Goal: Communication & Community: Answer question/provide support

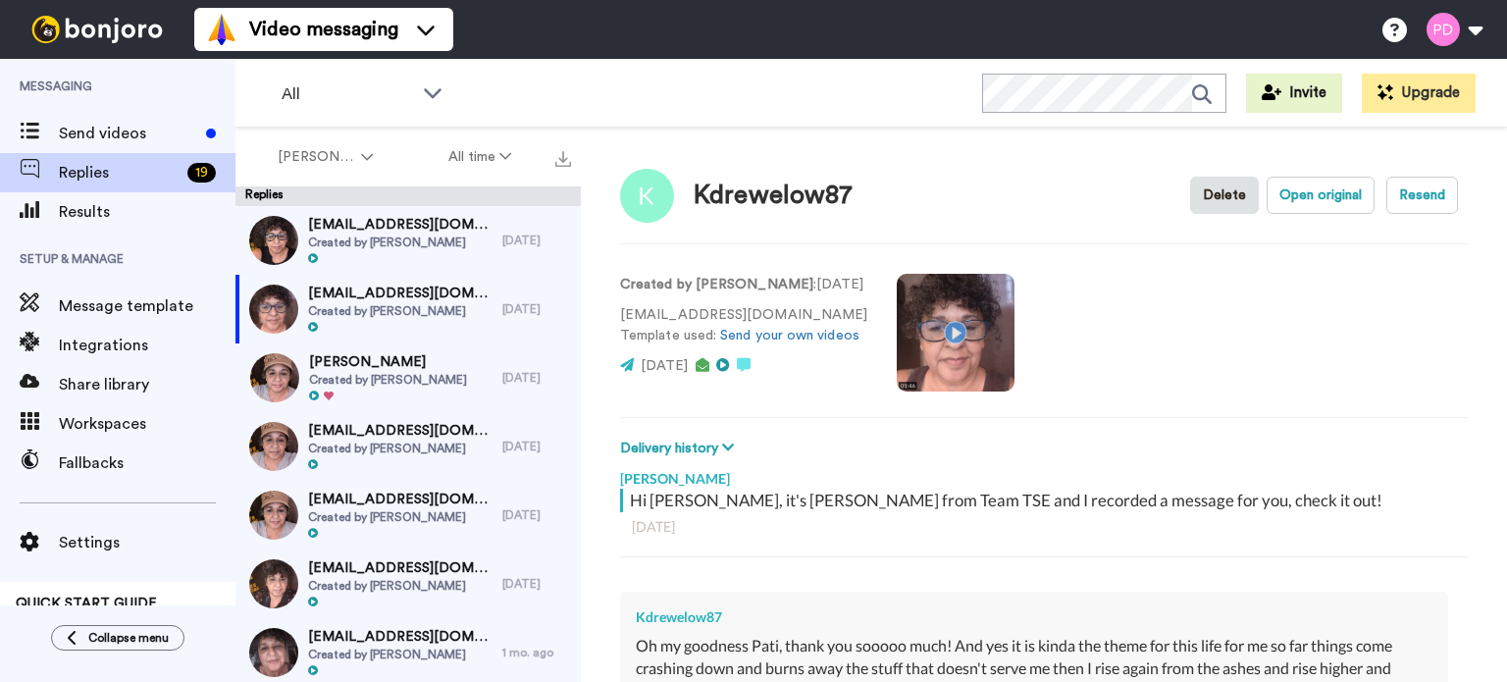
click at [949, 329] on video at bounding box center [956, 333] width 118 height 118
click at [949, 325] on video at bounding box center [956, 333] width 118 height 118
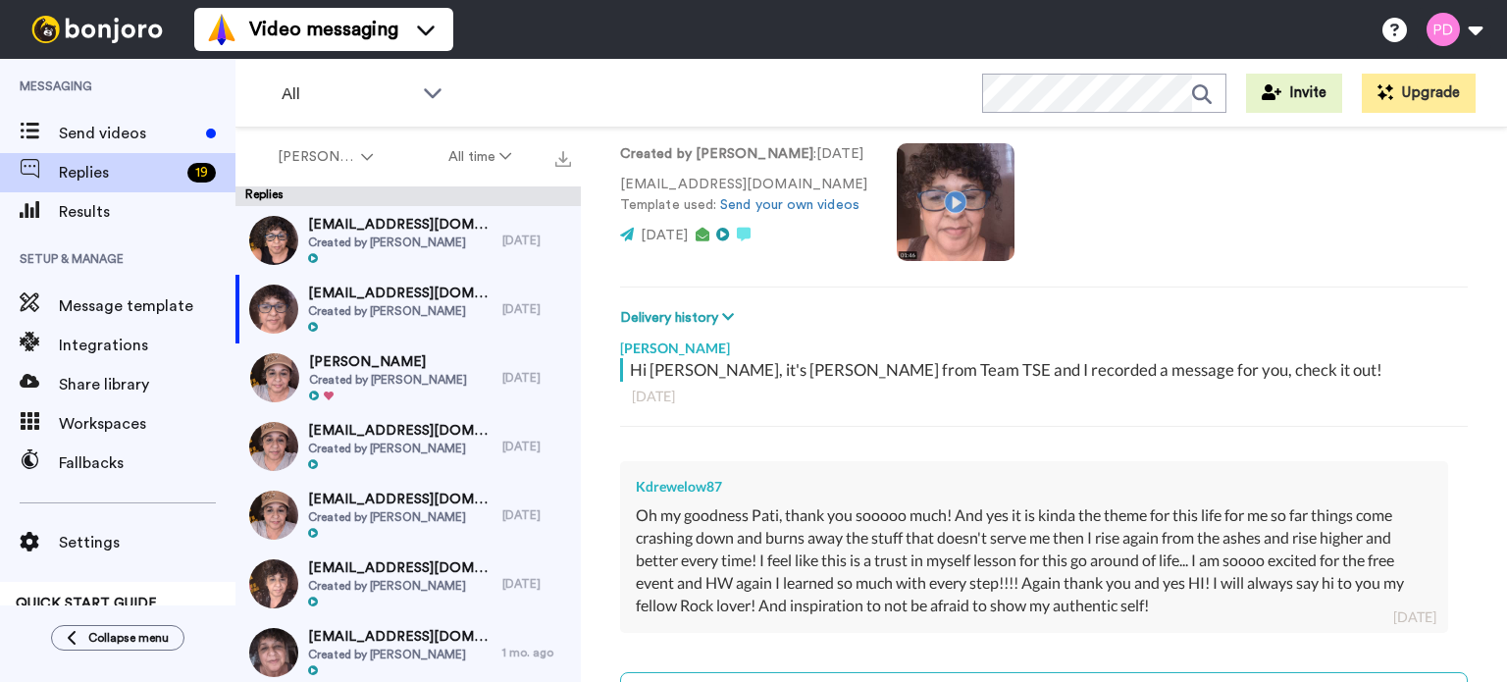
scroll to position [327, 0]
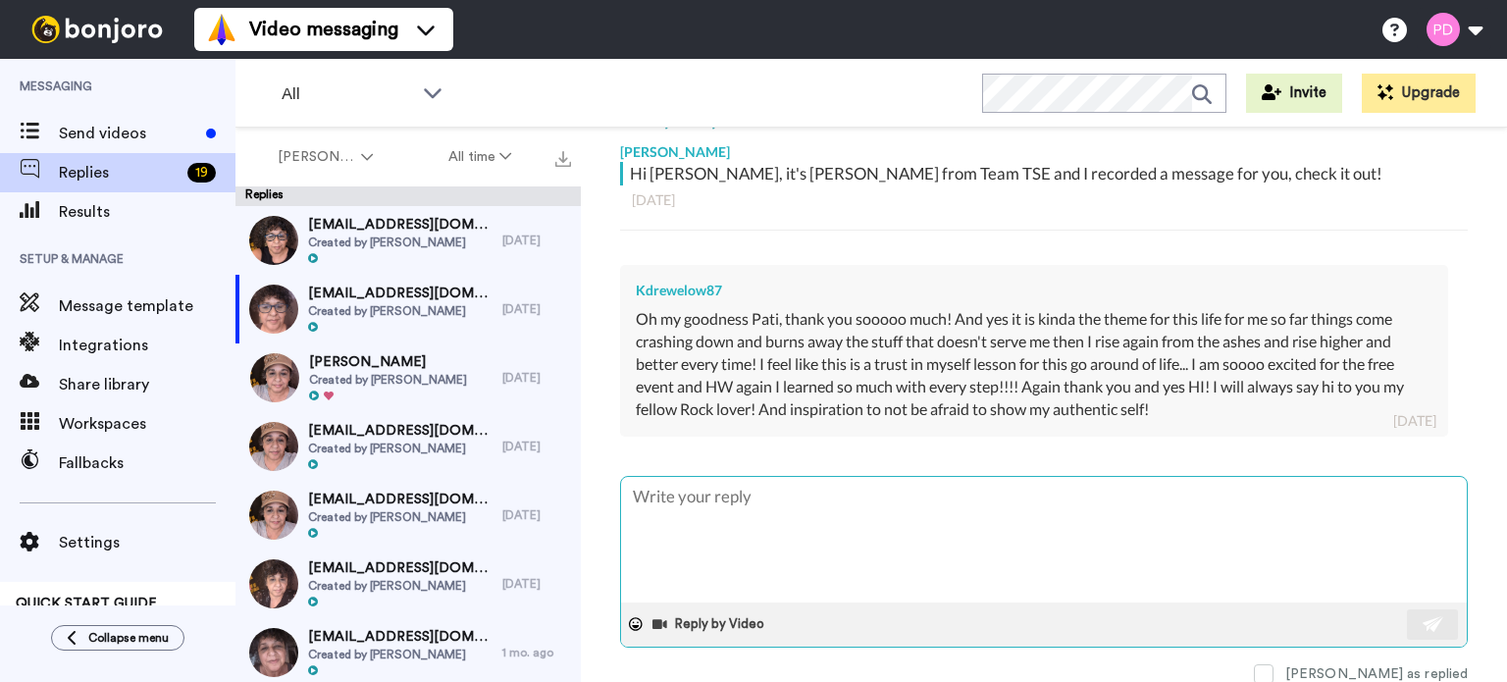
click at [728, 499] on textarea at bounding box center [1044, 540] width 846 height 126
type textarea "H"
type textarea "x"
type textarea "He"
type textarea "x"
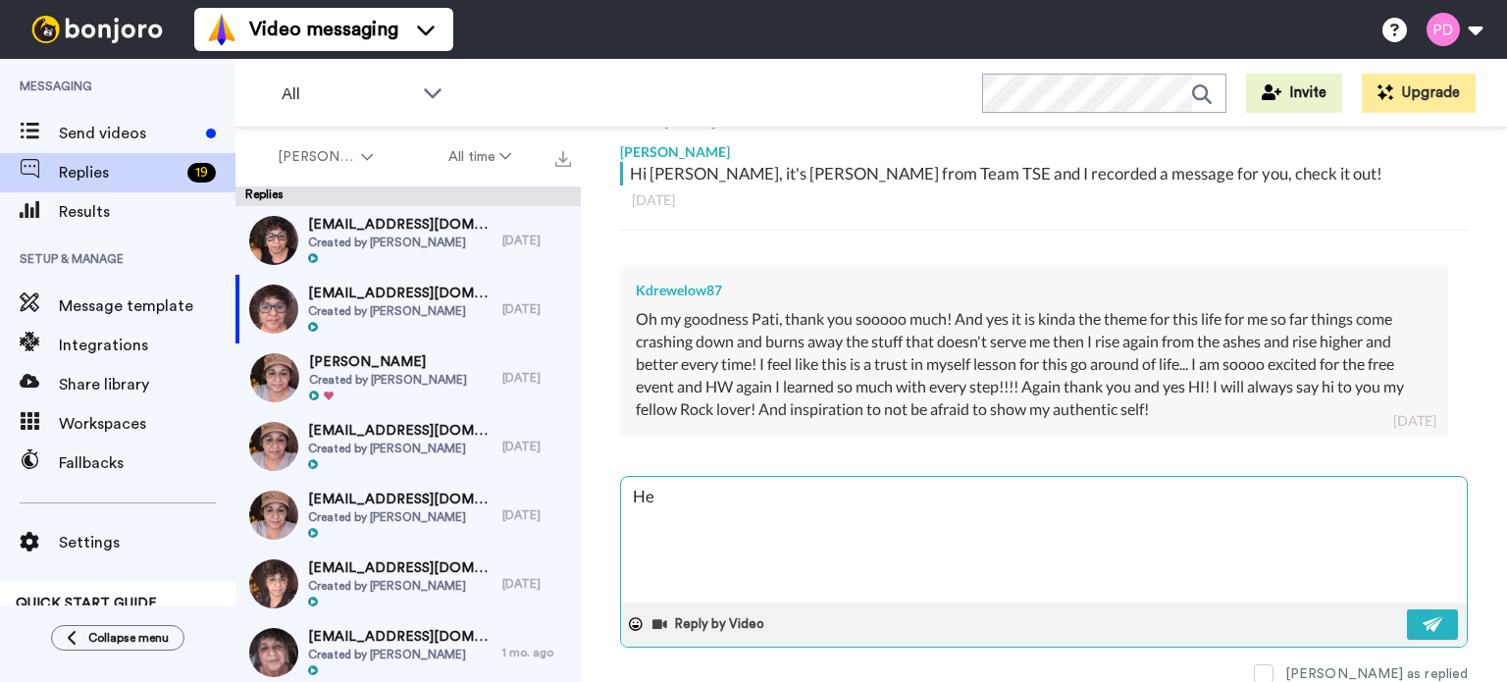
type textarea "Hey"
type textarea "x"
type textarea "Hey"
type textarea "x"
type textarea "Hey t"
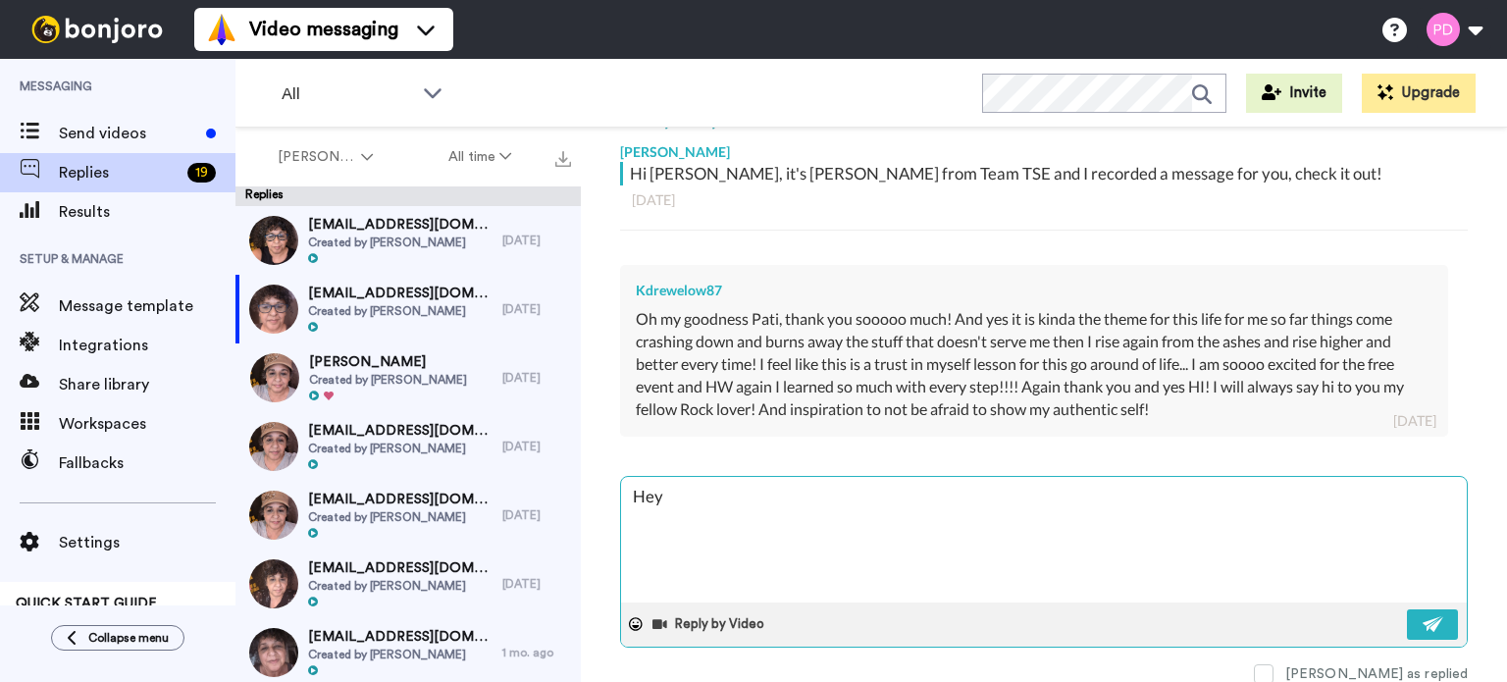
type textarea "x"
type textarea "Hey th"
type textarea "x"
type textarea "Hey the"
type textarea "x"
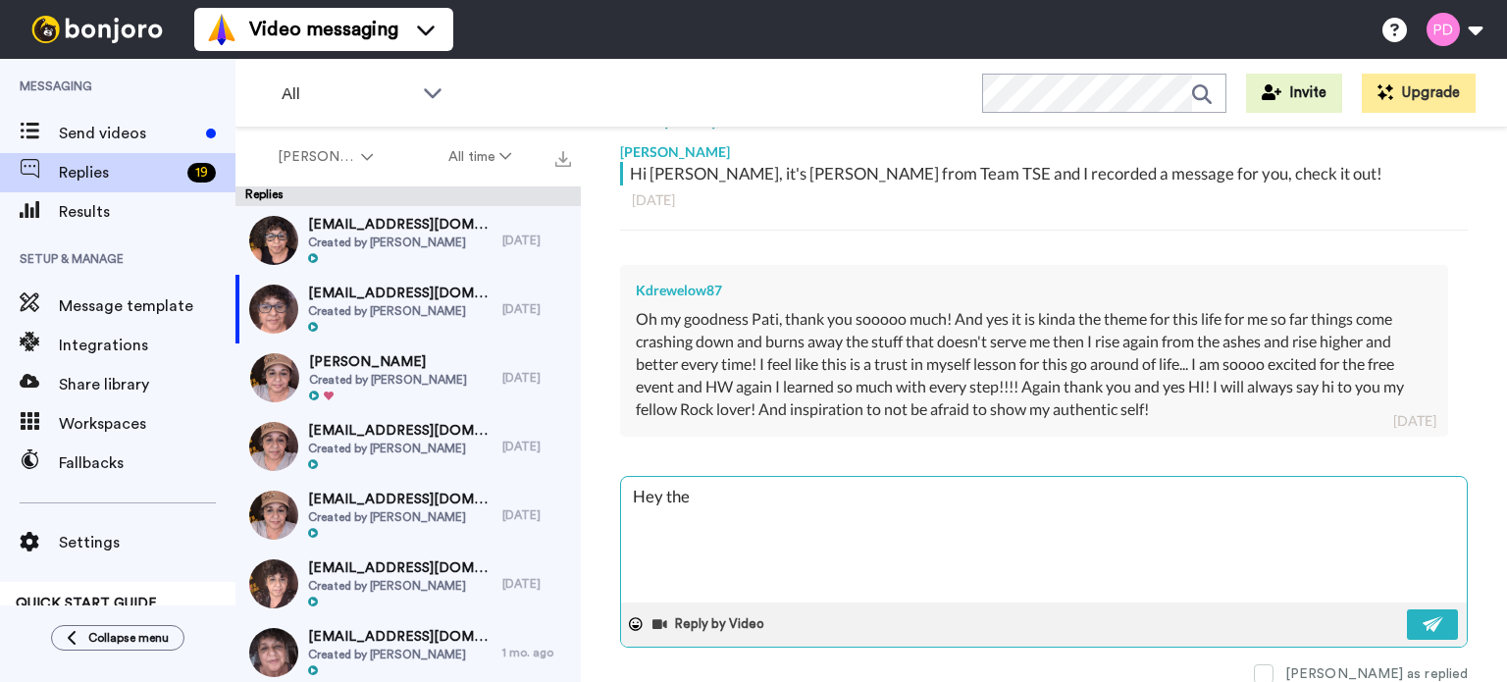
type textarea "Hey ther"
type textarea "x"
type textarea "Hey there"
type textarea "x"
type textarea "Hey there"
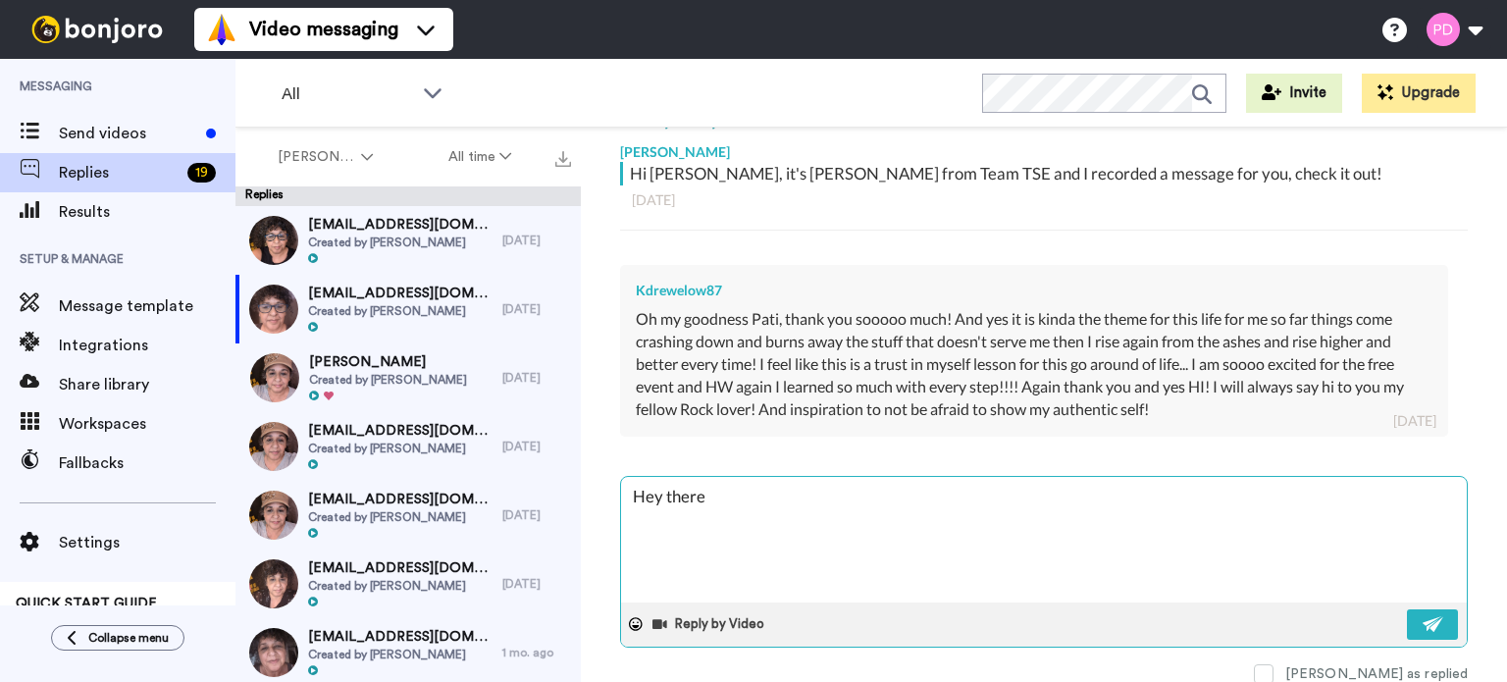
type textarea "x"
type textarea "Hey there K"
type textarea "x"
type textarea "Hey there Ke"
type textarea "x"
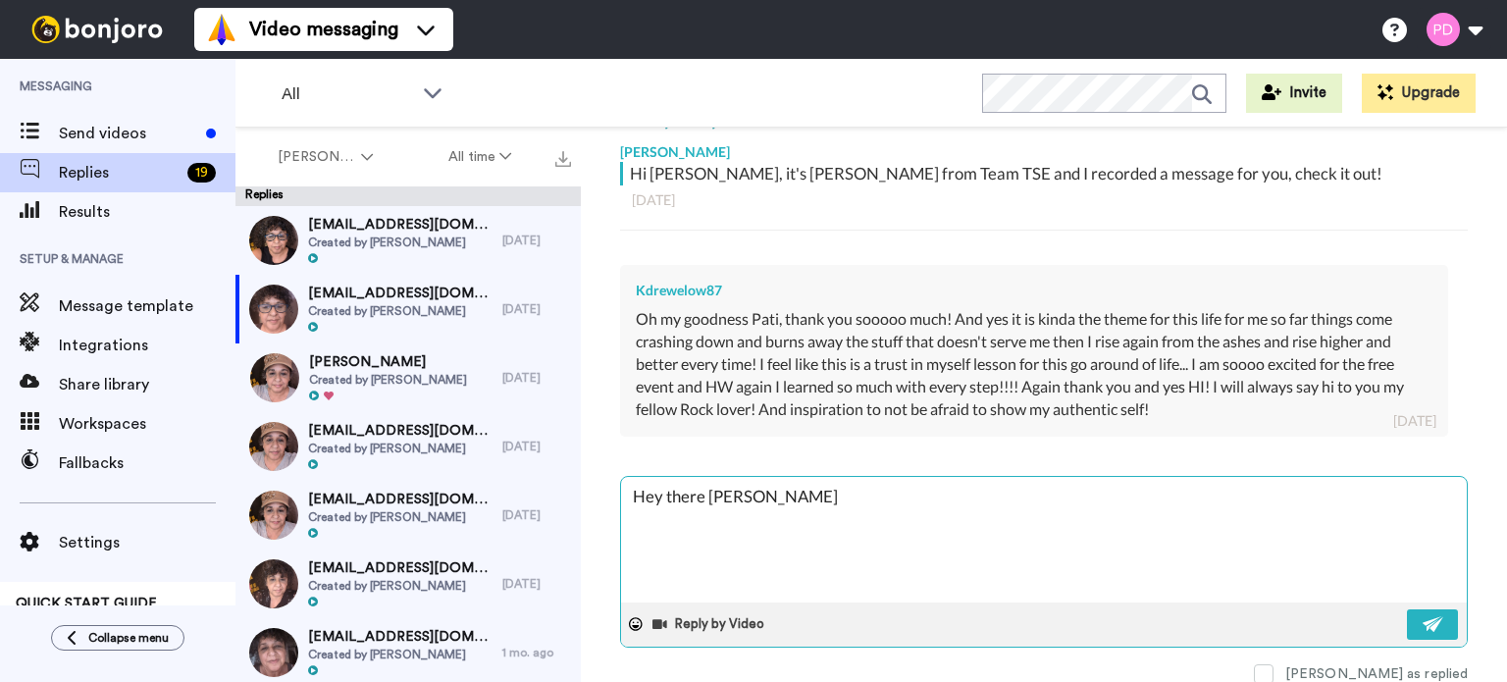
type textarea "Hey there Ken"
type textarea "x"
type textarea "Hey there Kend"
type textarea "x"
type textarea "Hey there Kendr"
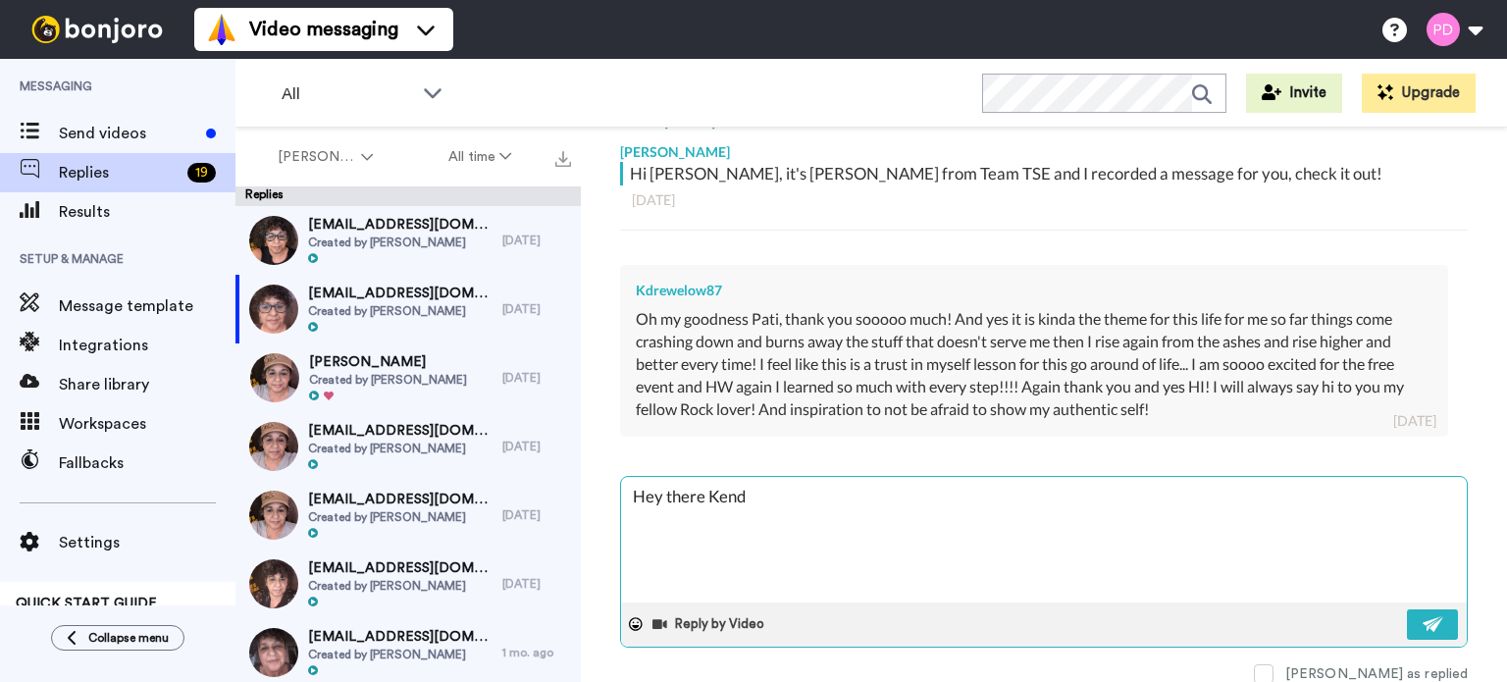
type textarea "x"
type textarea "Hey there Kendra"
type textarea "x"
type textarea "Hey there Kendra"
type textarea "x"
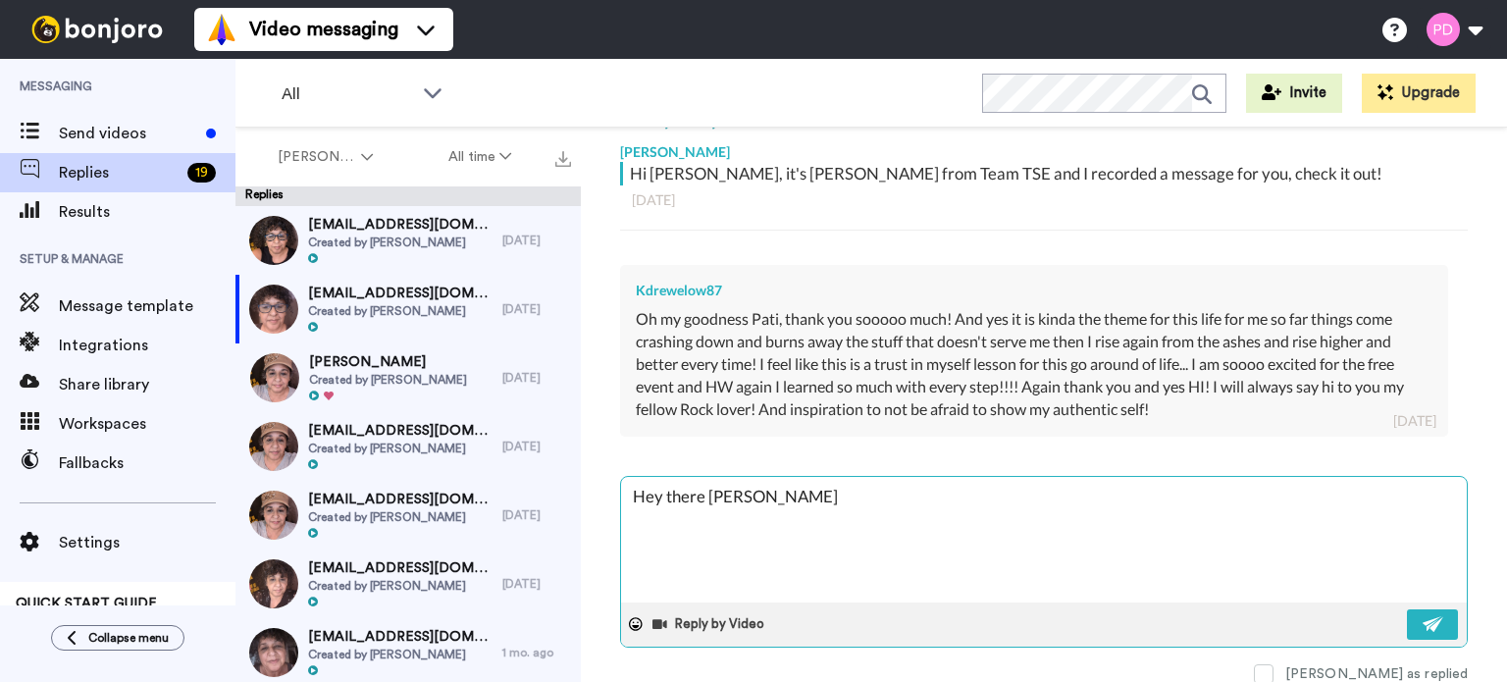
type textarea "Hey there Kendra -"
type textarea "x"
type textarea "Hey there Kendra -"
type textarea "x"
type textarea "Hey there Kendra - l"
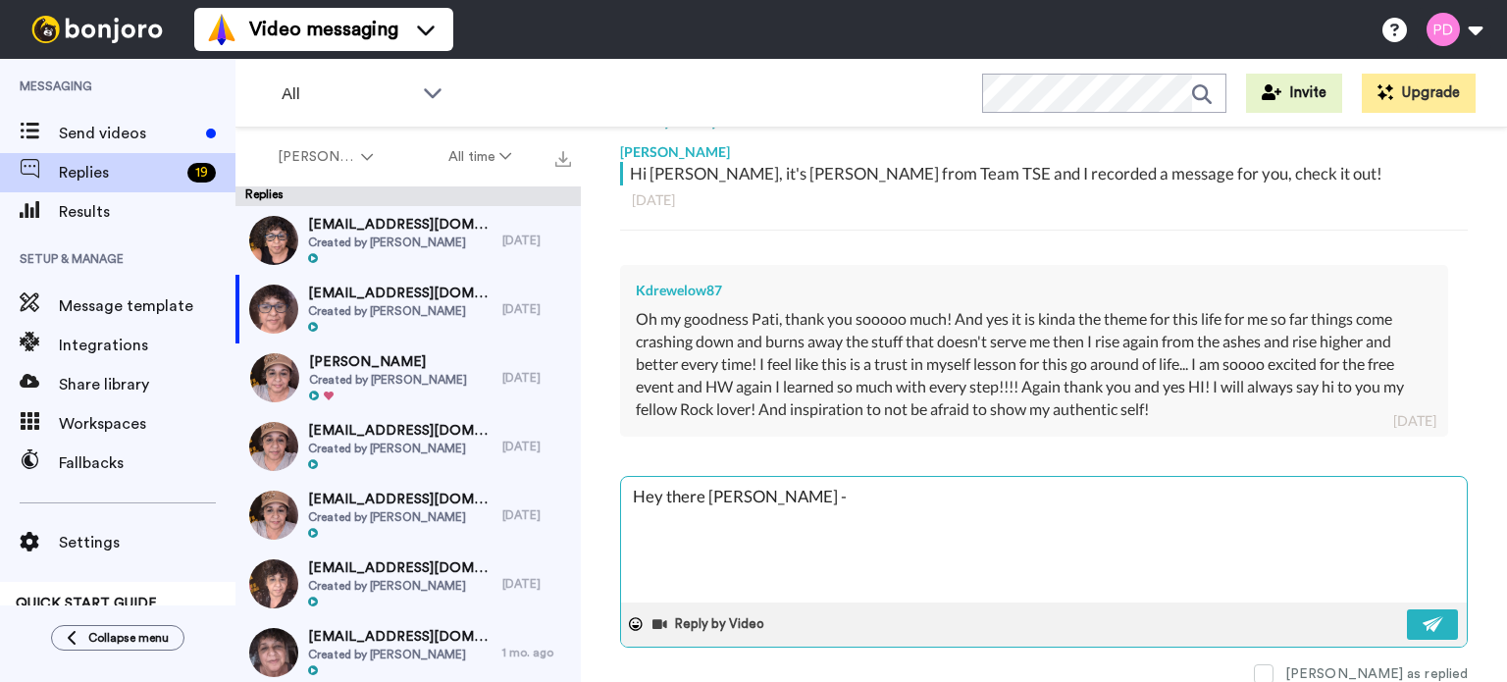
type textarea "x"
type textarea "Hey there Kendra - lo"
type textarea "x"
type textarea "Hey there Kendra - lov"
type textarea "x"
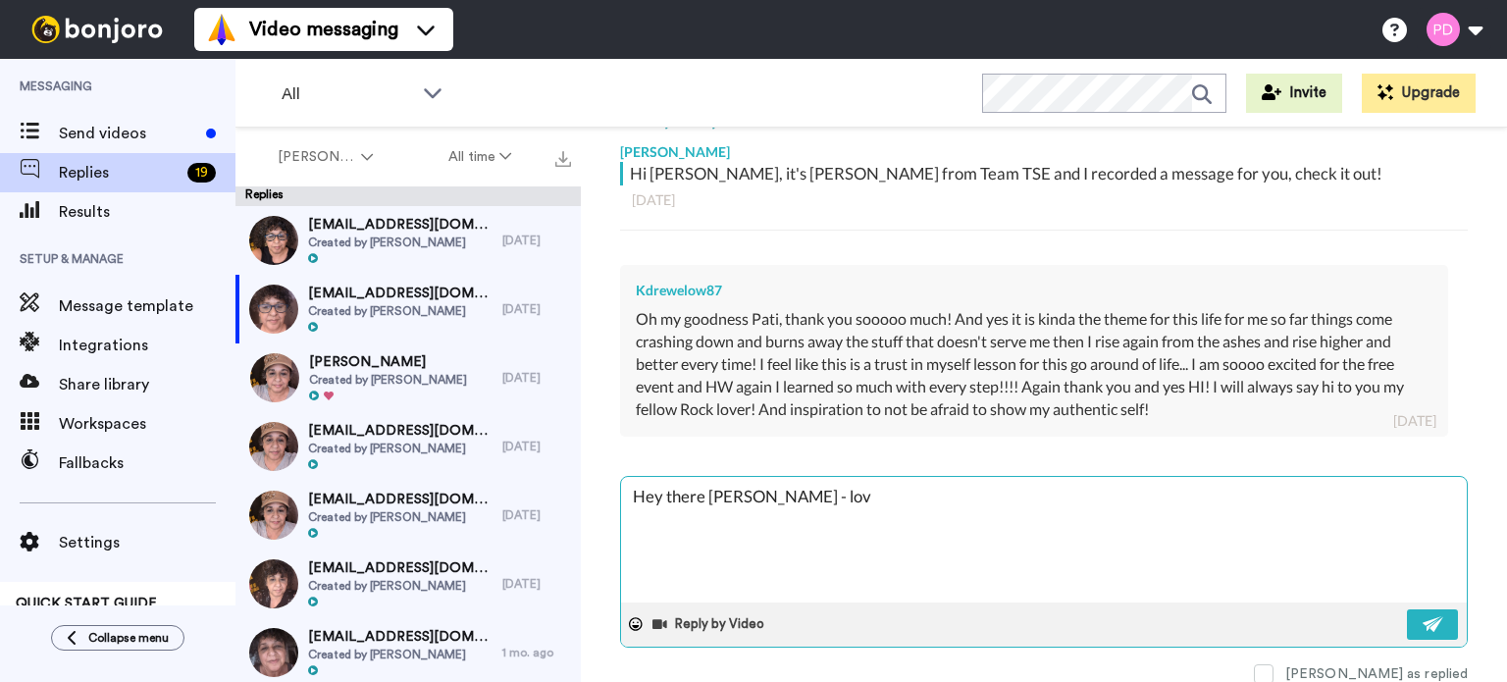
type textarea "Hey there Kendra - lo"
type textarea "x"
type textarea "Hey there Kendra - l"
type textarea "x"
type textarea "Hey there Kendra -"
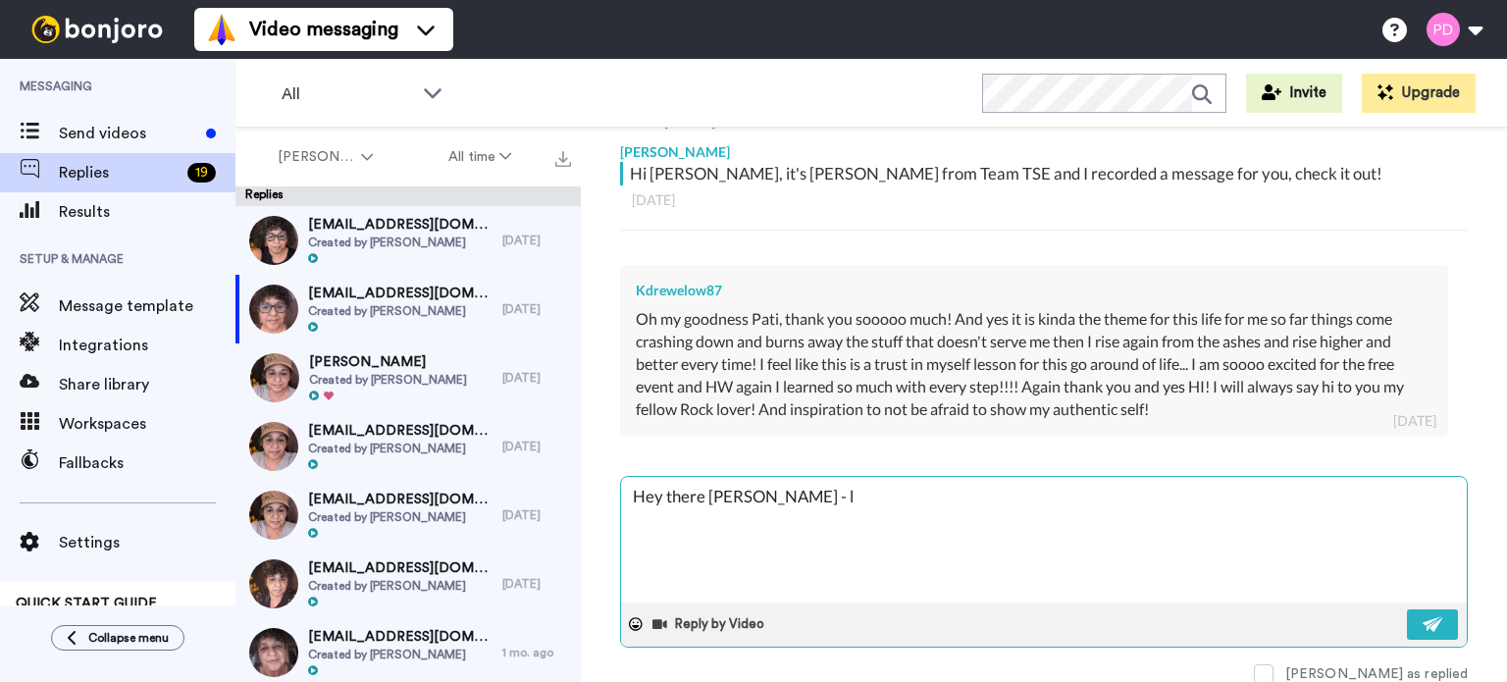
type textarea "x"
type textarea "Hey there Kendra - I"
type textarea "x"
type textarea "Hey there Kendra - I"
type textarea "x"
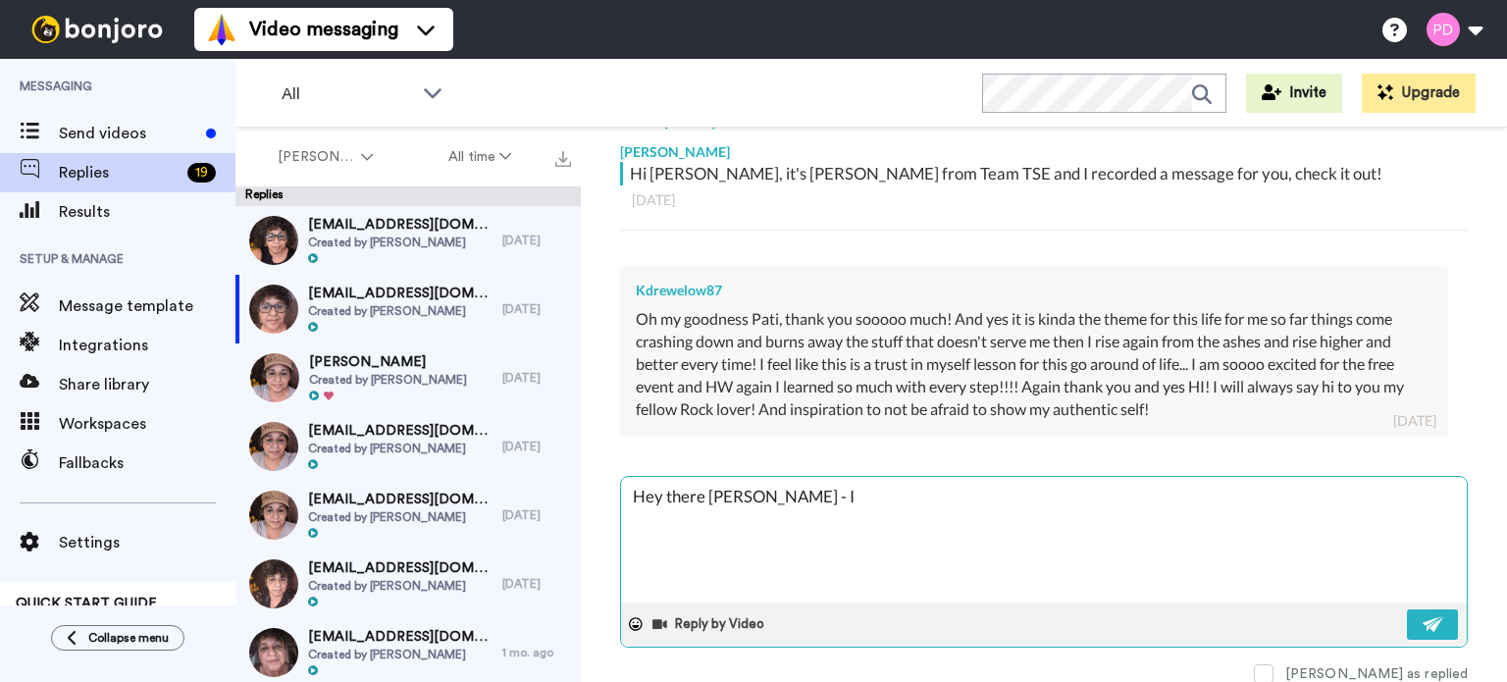
type textarea "Hey there Kendra - I l"
type textarea "x"
type textarea "Hey there Kendra - I lo"
type textarea "x"
type textarea "Hey there Kendra - I lov"
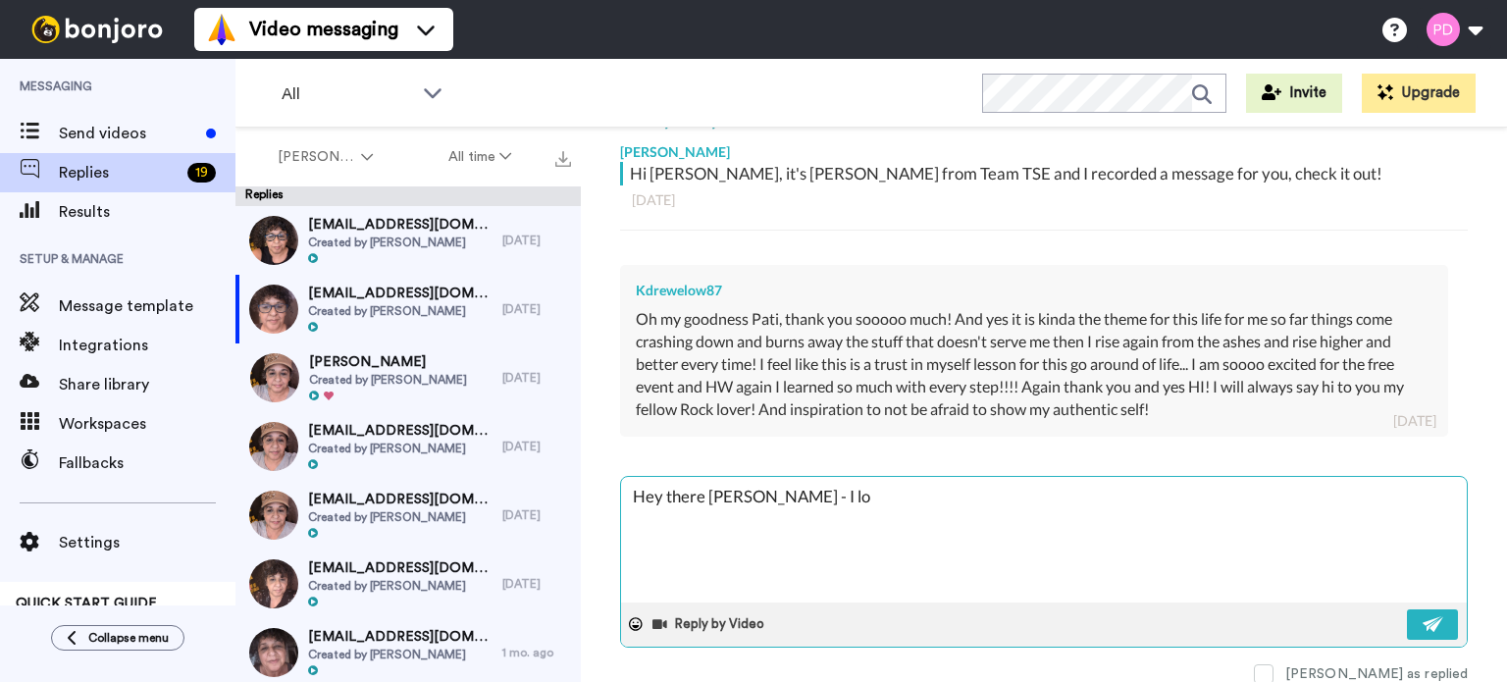
type textarea "x"
type textarea "Hey there Kendra - I love"
type textarea "x"
type textarea "Hey there Kendra - I love"
type textarea "x"
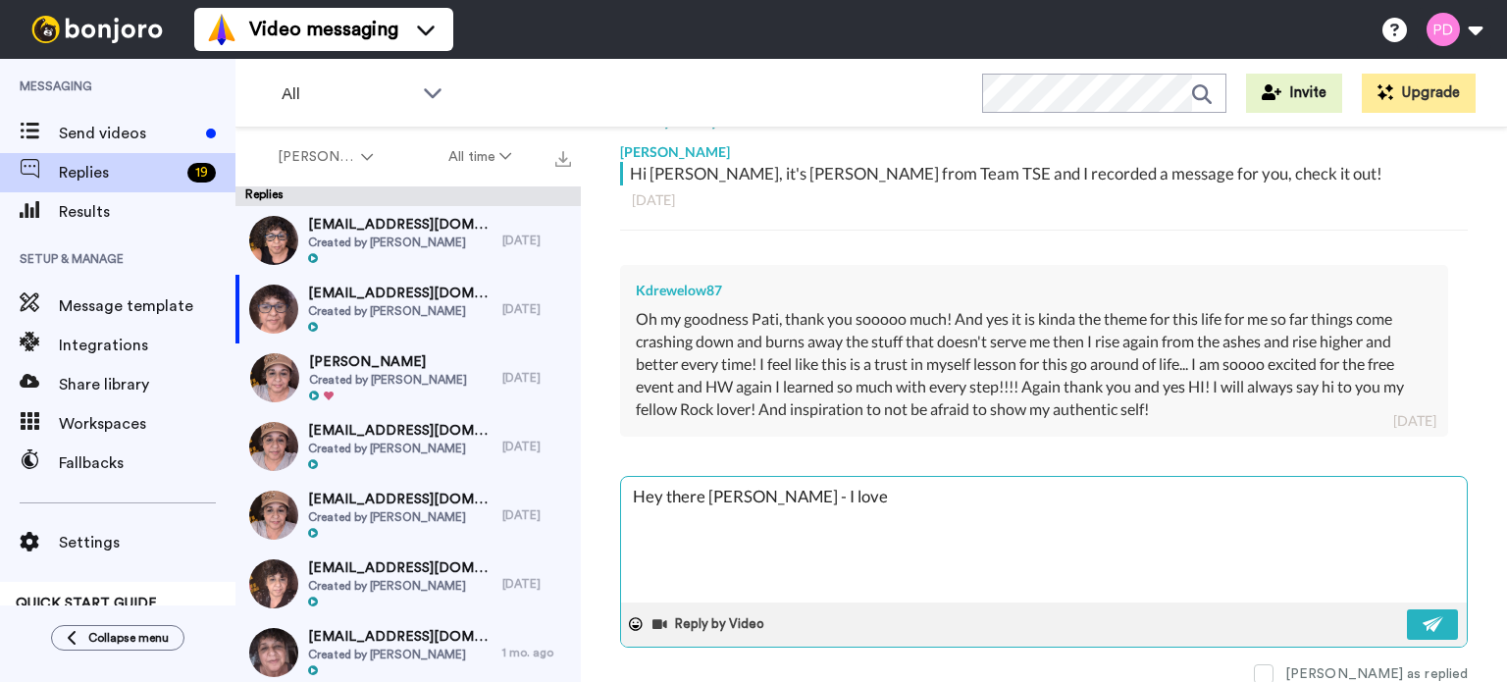
type textarea "Hey there Kendra - I love t"
type textarea "x"
type textarea "Hey there Kendra - I love th"
type textarea "x"
type textarea "Hey there Kendra - I love the"
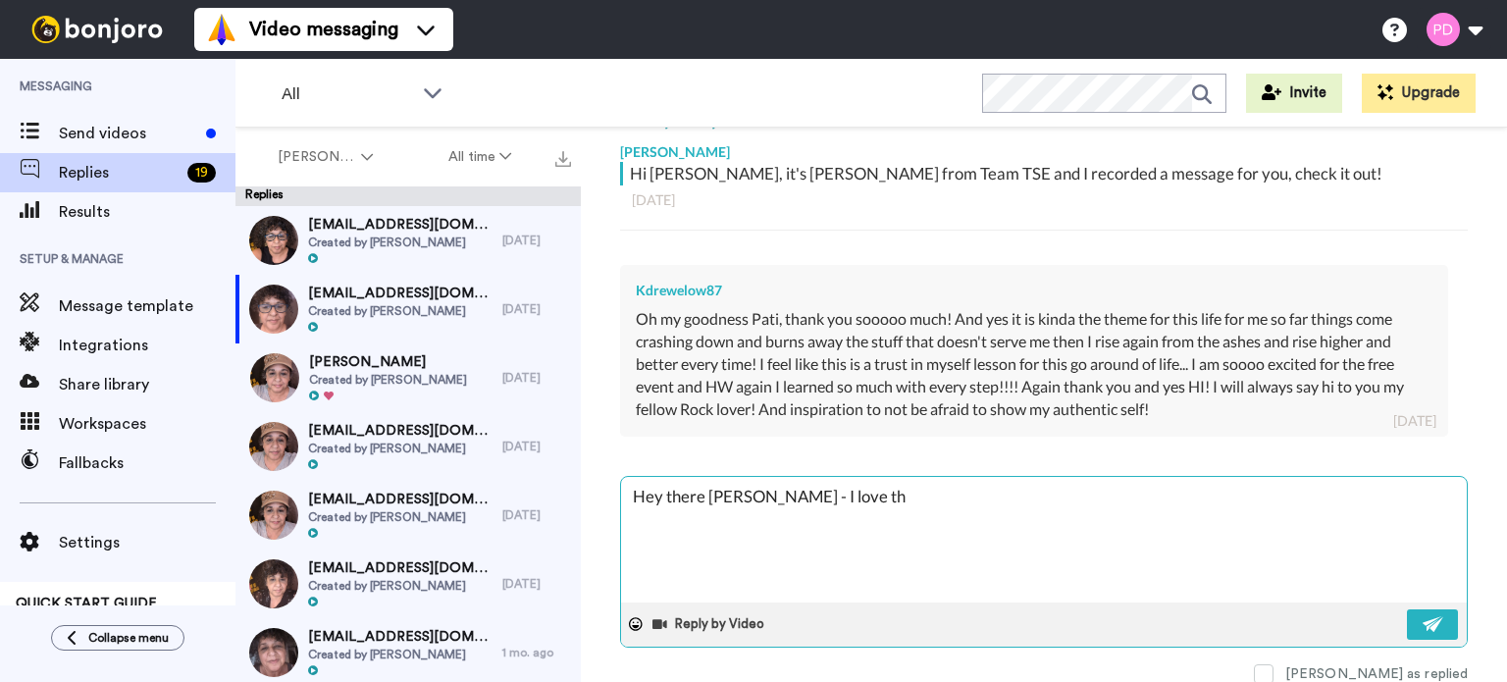
type textarea "x"
type textarea "Hey there Kendra - I love the"
type textarea "x"
type textarea "Hey there Kendra - I love the"
type textarea "x"
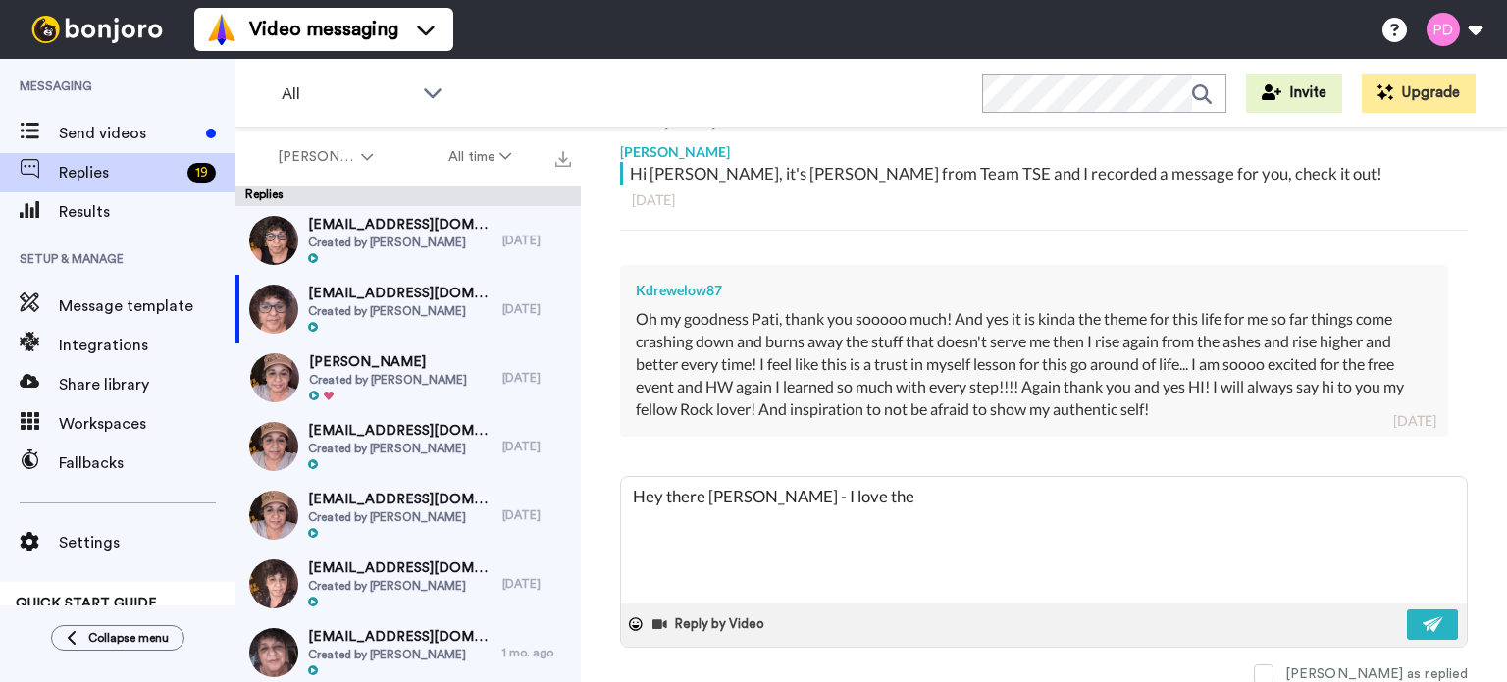
type textarea "Hey there Kendra - I love the"
type textarea "x"
type textarea "Hey there Kendra - I love th"
type textarea "x"
type textarea "Hey there Kendra - I love t"
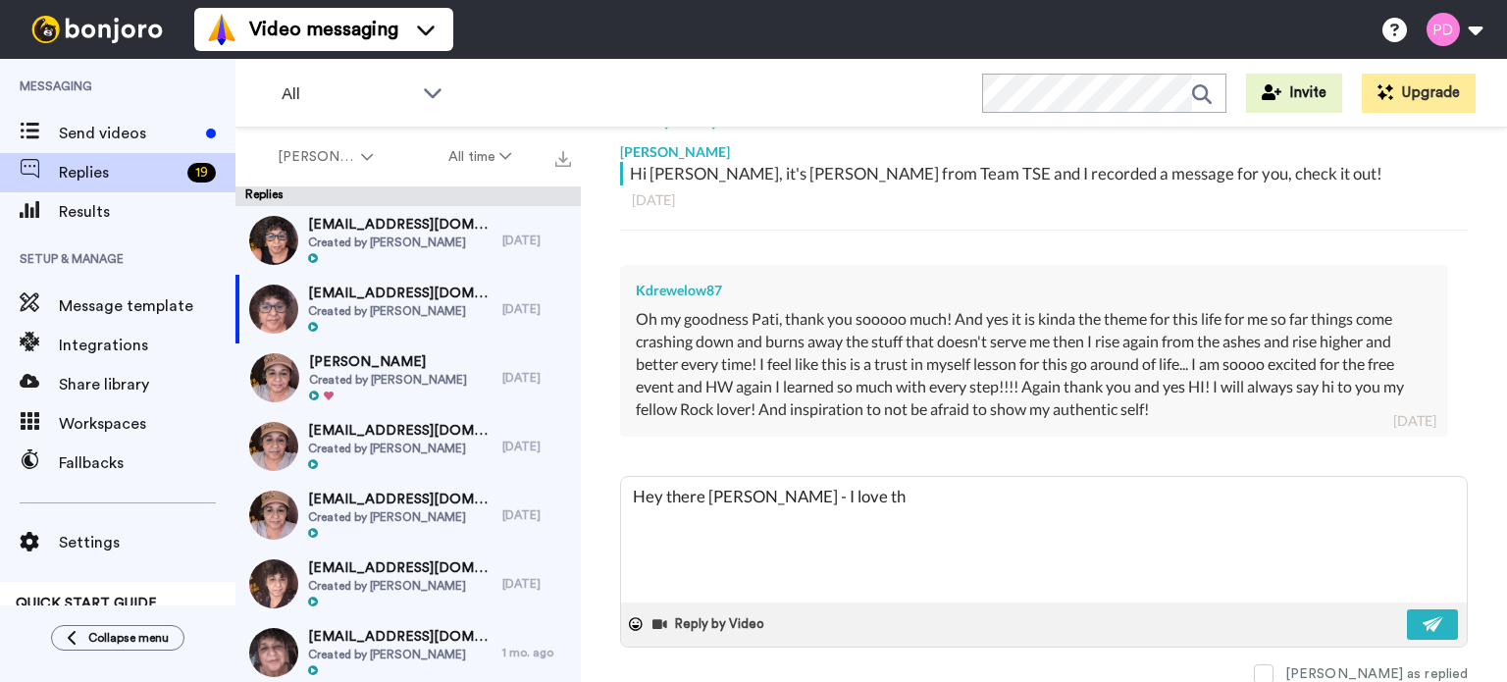
type textarea "x"
type textarea "Hey there Kendra - I love"
type textarea "x"
type textarea "Hey there Kendra - I love o"
type textarea "x"
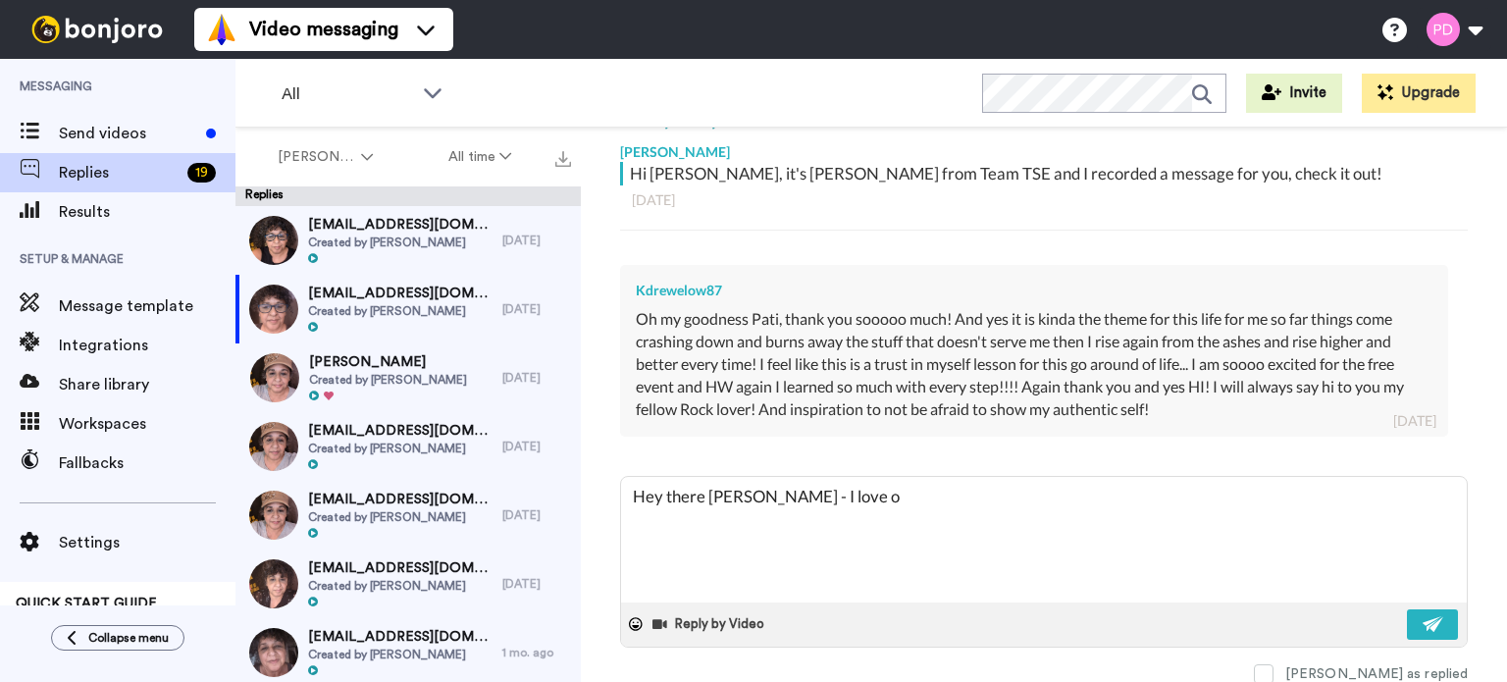
type textarea "Hey there Kendra - I love ou"
type textarea "x"
type textarea "Hey there Kendra - I love o"
type textarea "x"
type textarea "Hey there Kendra - I love"
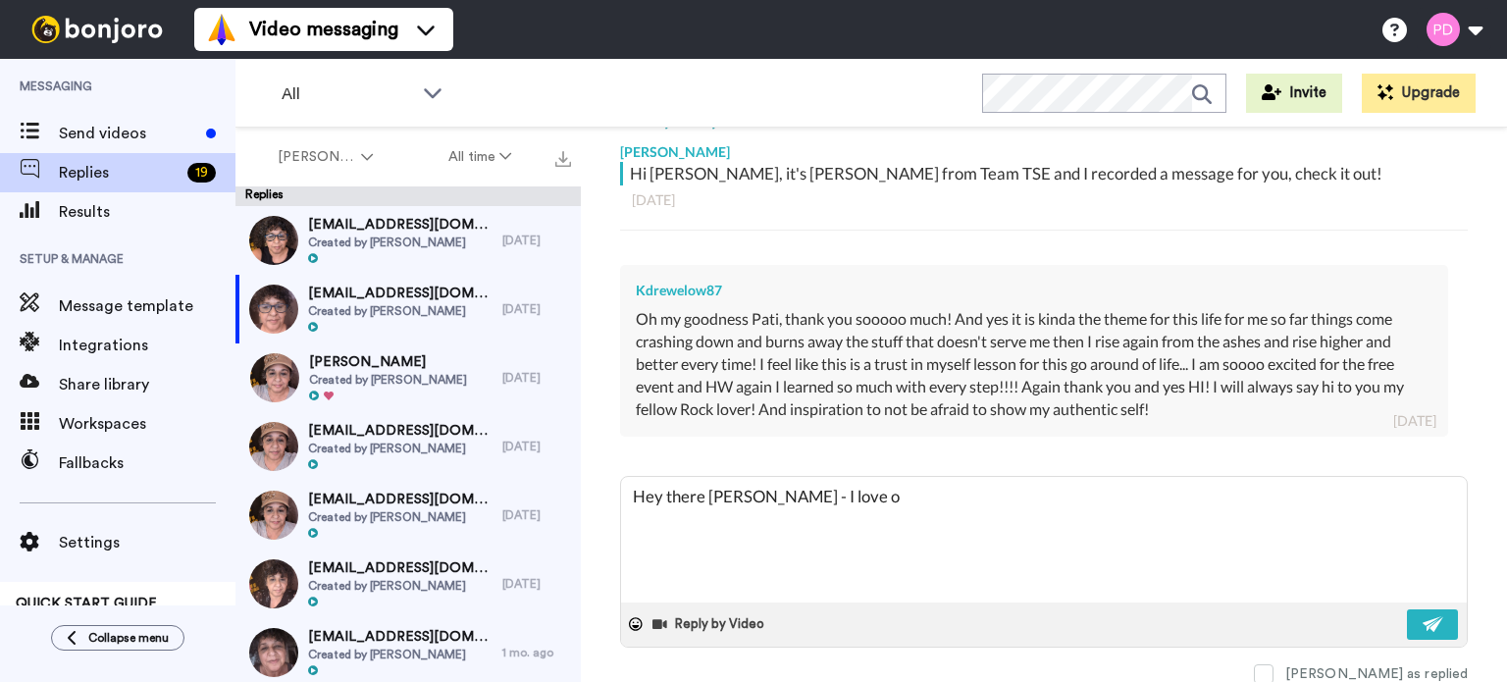
type textarea "x"
type textarea "Hey there Kendra - I love y"
type textarea "x"
type textarea "Hey there Kendra - I love yo"
type textarea "x"
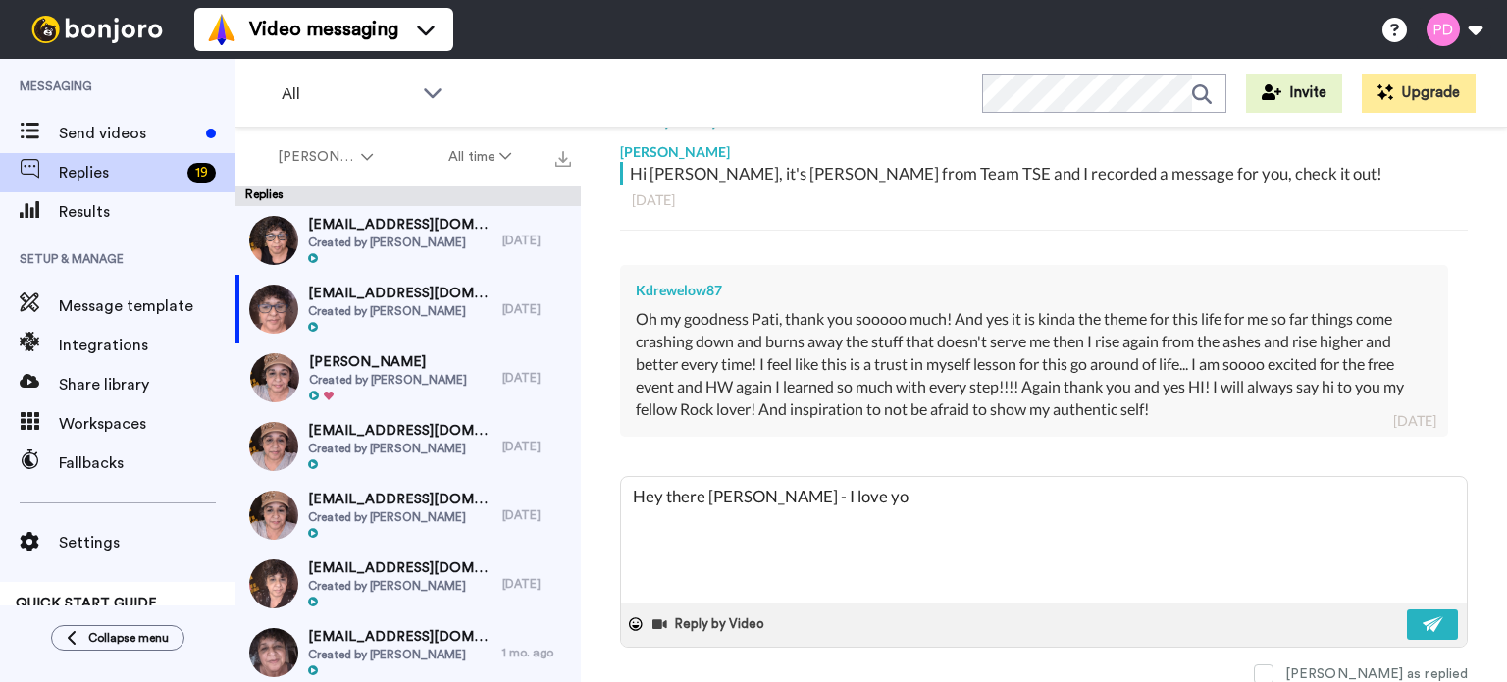
type textarea "Hey there Kendra - I love you"
type textarea "x"
type textarea "Hey there Kendra - I love your"
type textarea "x"
type textarea "Hey there Kendra - I love your"
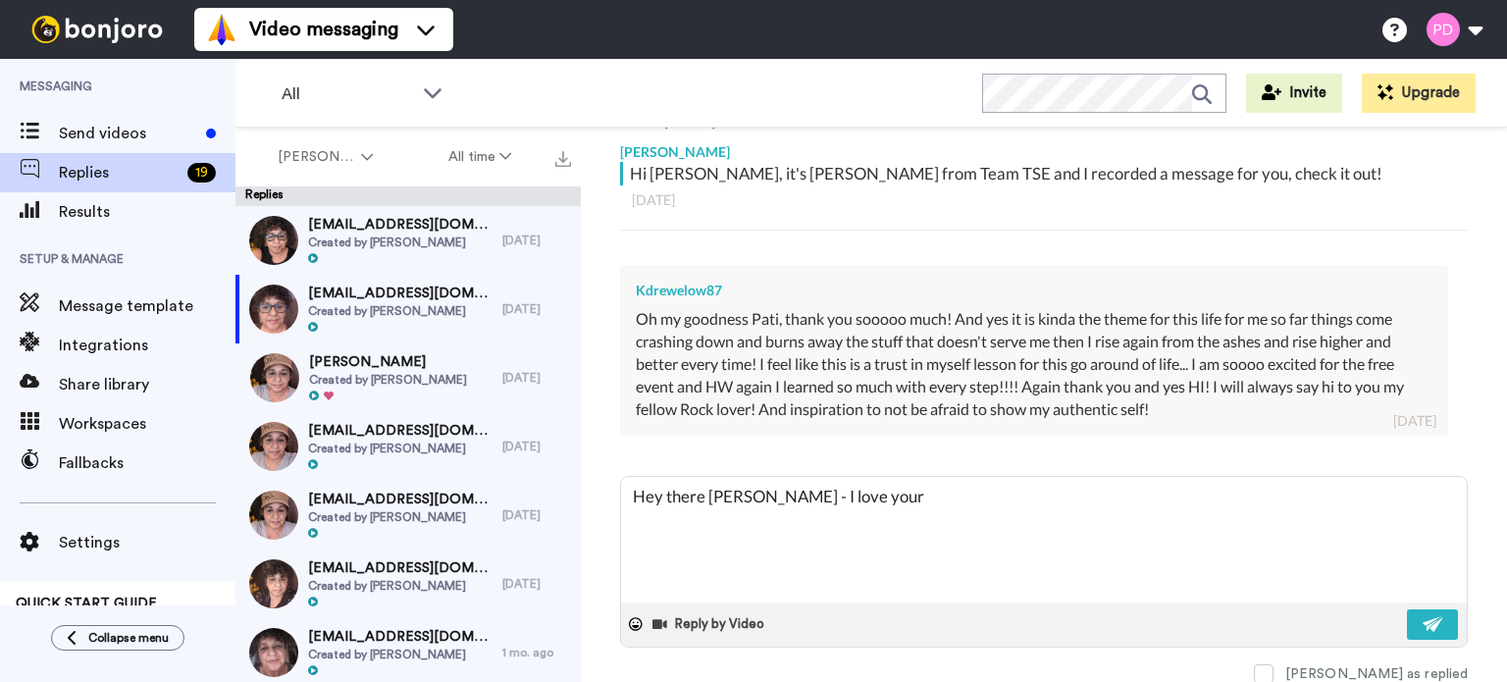
type textarea "x"
type textarea "Hey there Kendra - I love your a"
type textarea "x"
type textarea "Hey there Kendra - I love your aw"
type textarea "x"
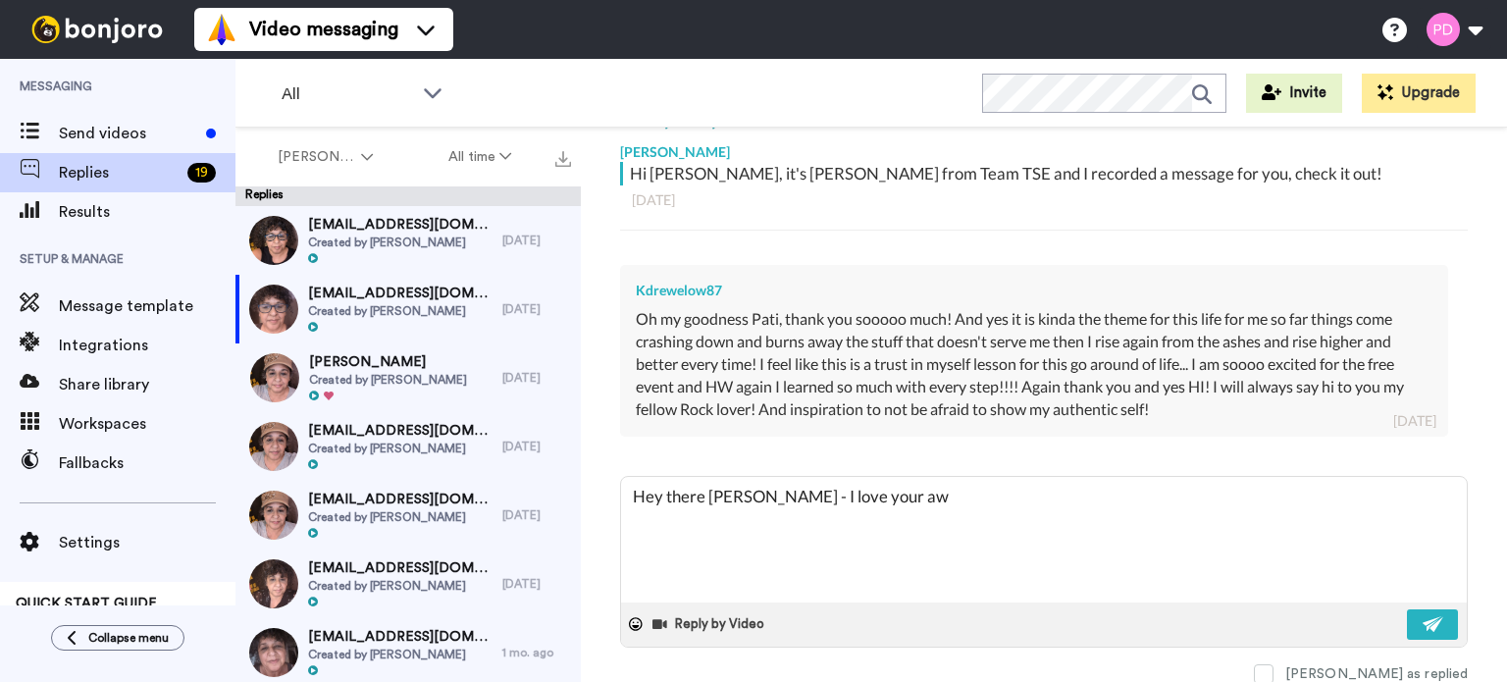
type textarea "Hey there Kendra - I love your awa"
type textarea "x"
type textarea "Hey there Kendra - I love your awar"
type textarea "x"
type textarea "Hey there Kendra - I love your aware"
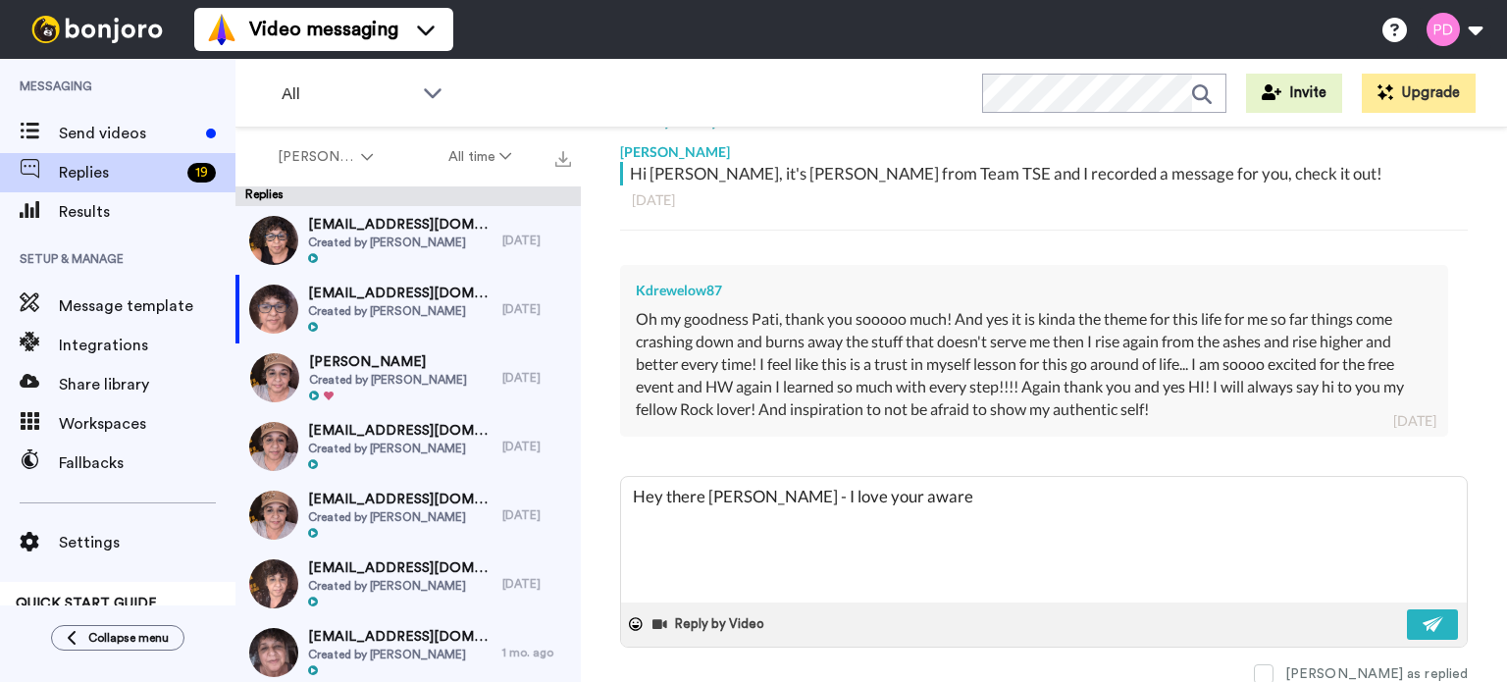
type textarea "x"
type textarea "Hey there Kendra - I love your awaren"
type textarea "x"
type textarea "Hey there Kendra - I love your awarene"
type textarea "x"
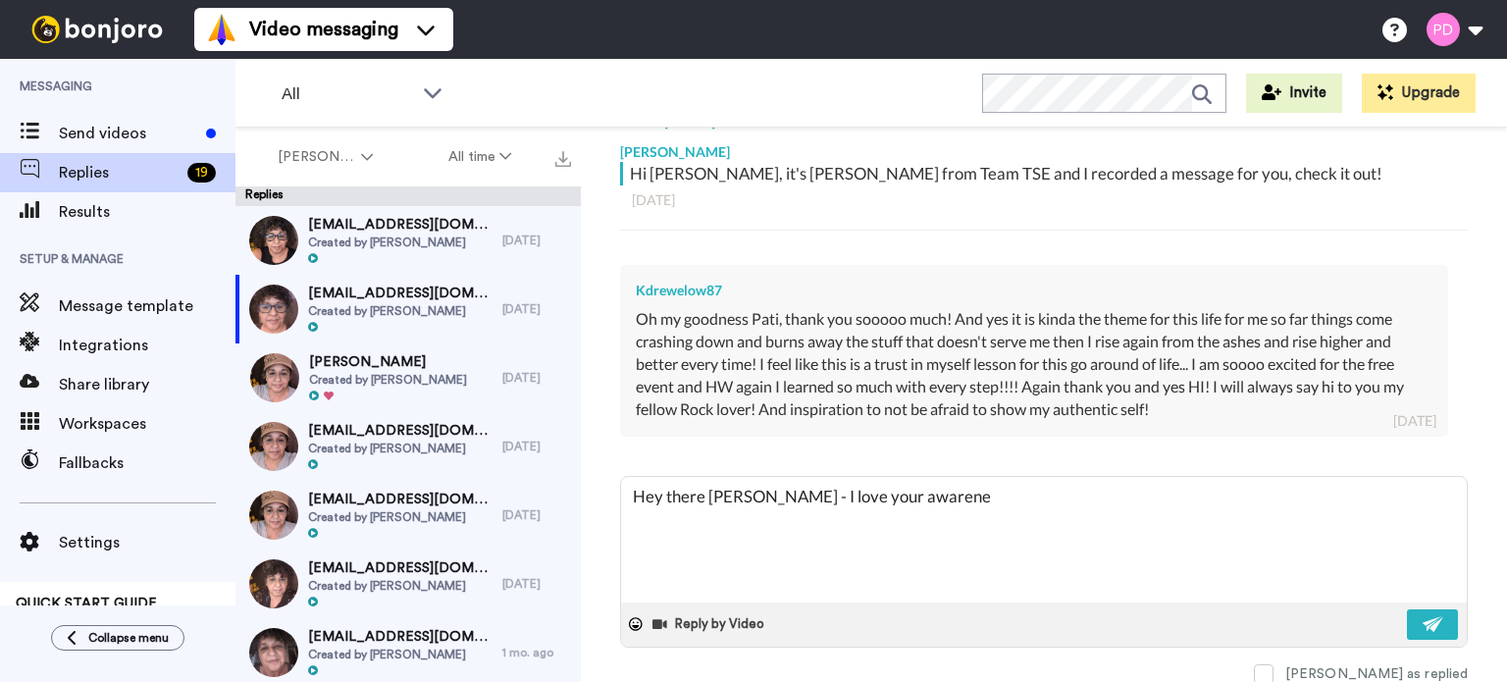
type textarea "Hey there Kendra - I love your awarenes"
type textarea "x"
type textarea "Hey there Kendra - I love your awareness"
type textarea "x"
type textarea "Hey there Kendra - I love your awareness"
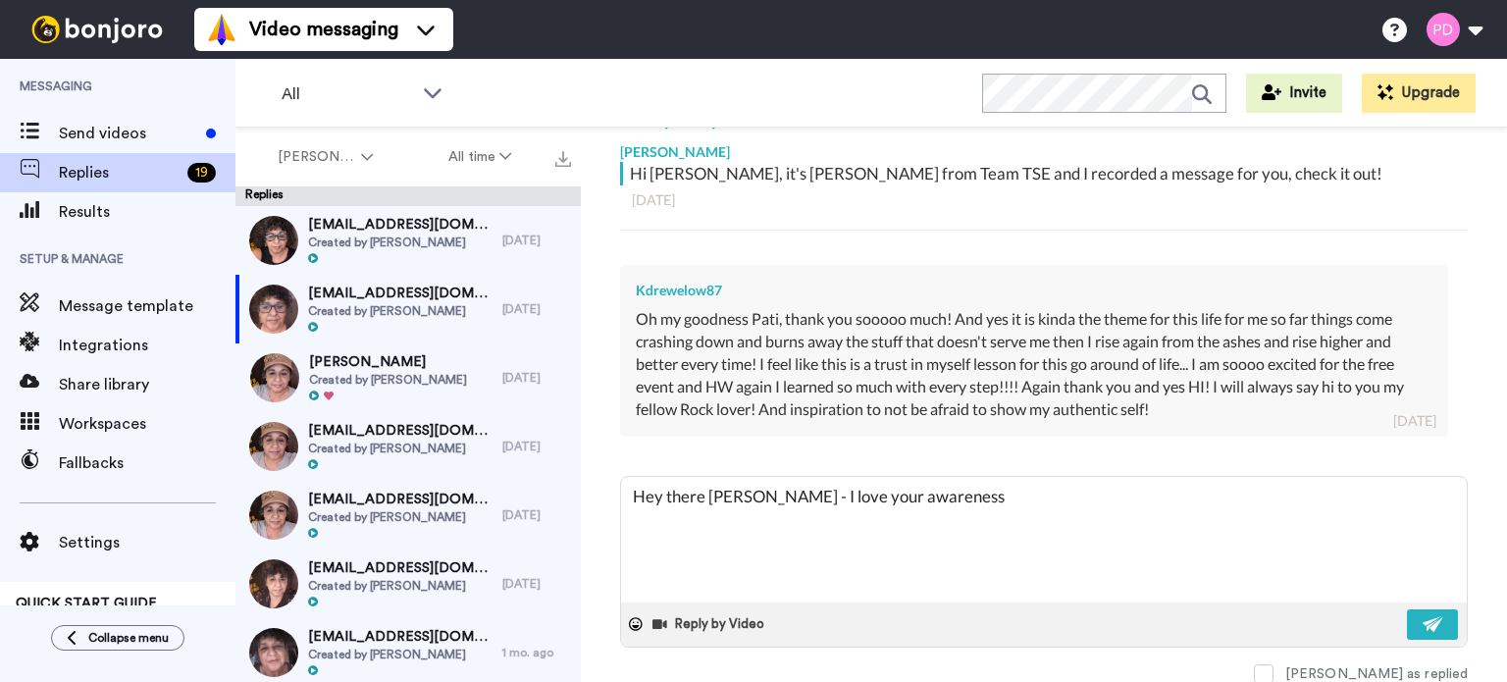
type textarea "x"
type textarea "Hey there Kendra - I love your awareness t"
type textarea "x"
type textarea "Hey there Kendra - I love your awareness th"
type textarea "x"
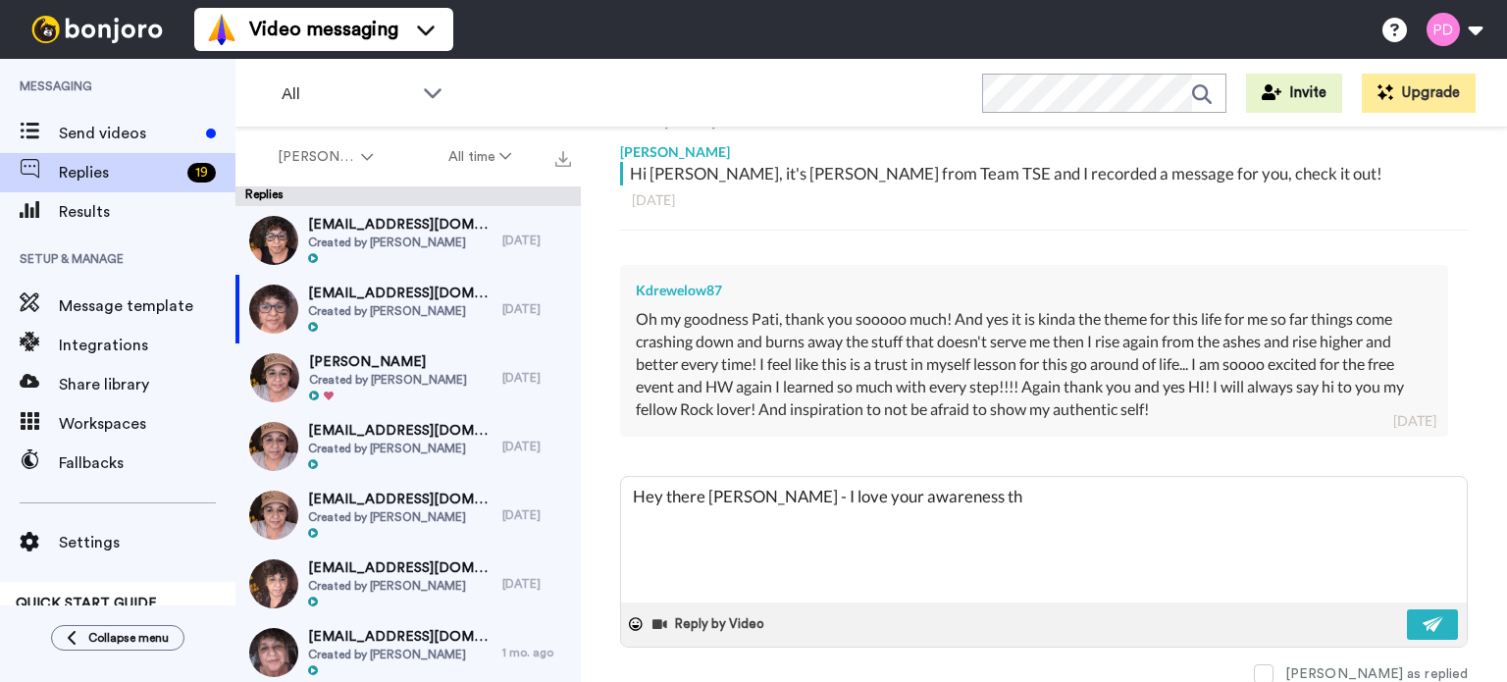
type textarea "Hey there Kendra - I love your awareness tht"
type textarea "x"
type textarea "Hey there Kendra - I love your awareness tht"
type textarea "x"
type textarea "Hey there Kendra - I love your awareness tht"
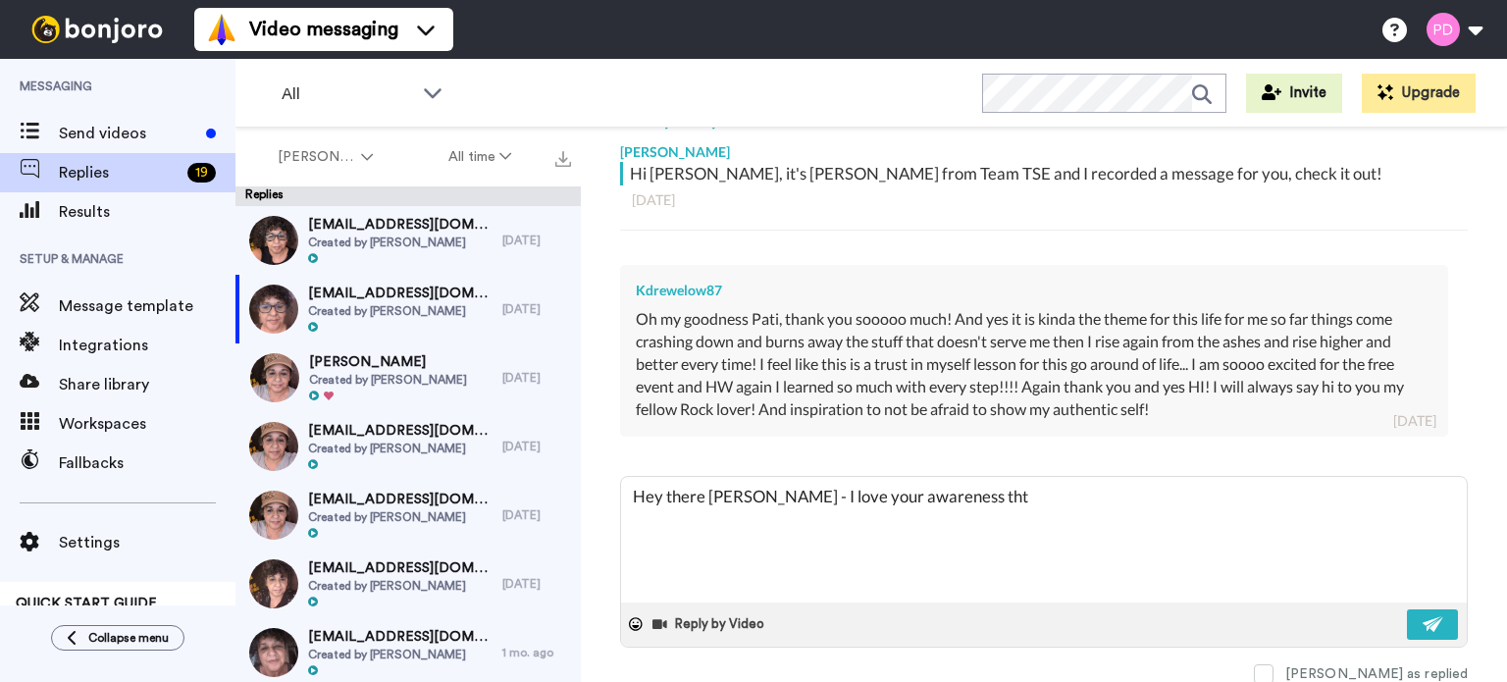
type textarea "x"
type textarea "Hey there Kendra - I love your awareness th"
type textarea "x"
type textarea "Hey there Kendra - I love your awareness tha"
type textarea "x"
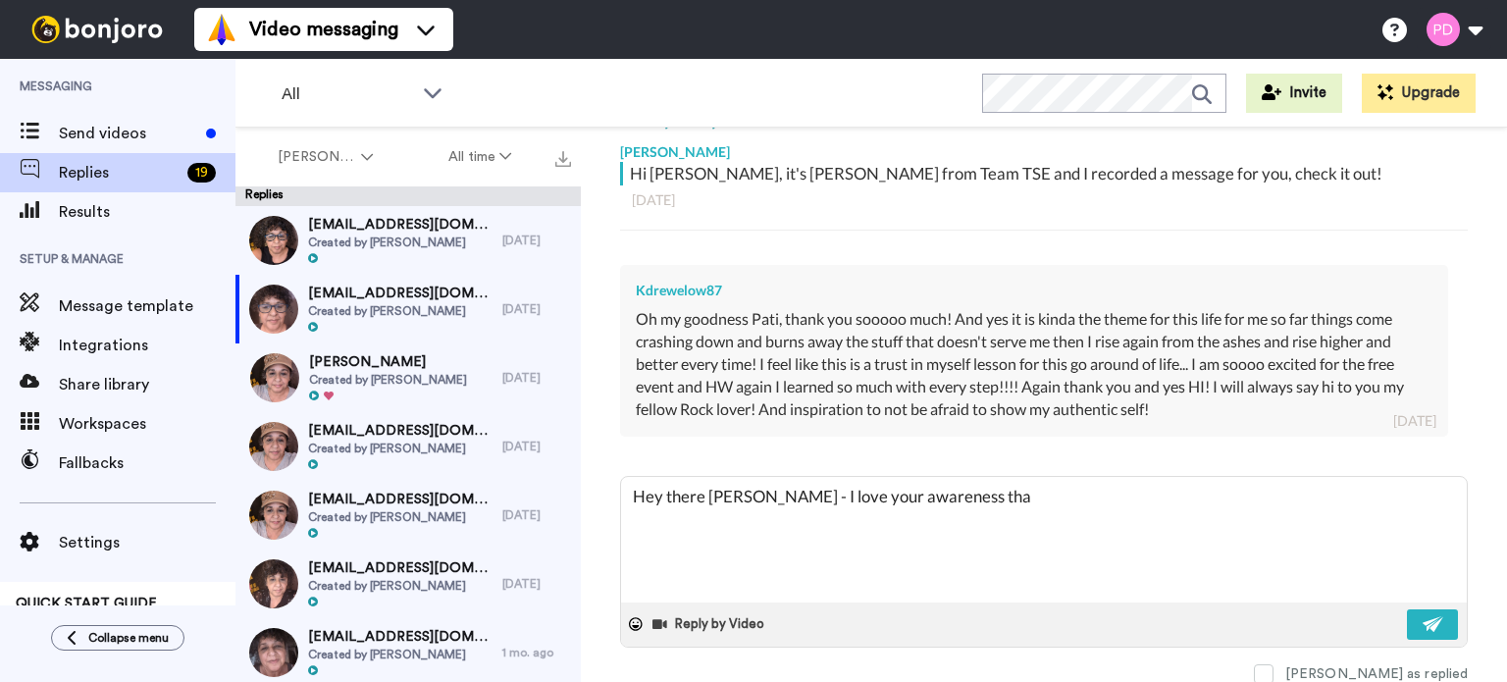
type textarea "Hey there Kendra - I love your awareness that"
type textarea "x"
type textarea "Hey there Kendra - I love your awareness that"
type textarea "x"
type textarea "Hey there Kendra - I love your awareness that"
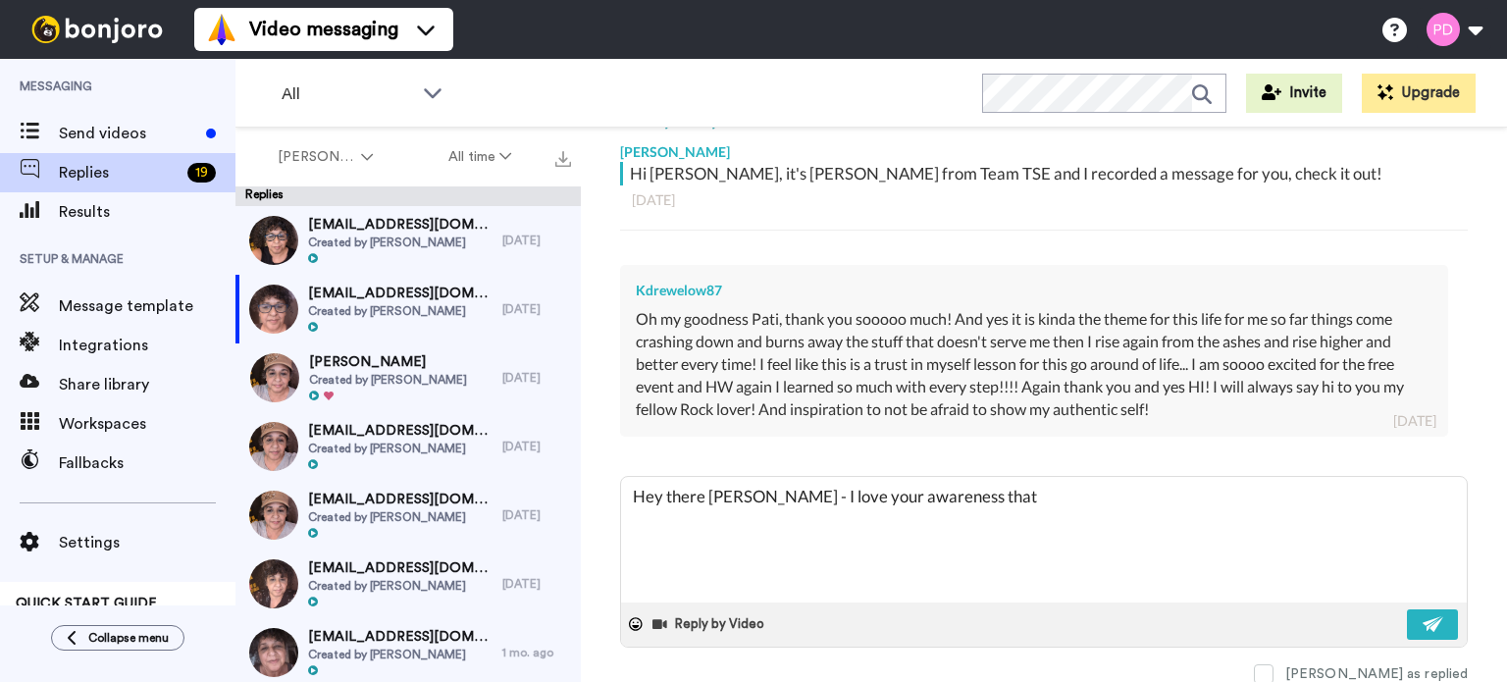
type textarea "x"
type textarea "Hey there Kendra - I love your awareness tha"
type textarea "x"
type textarea "Hey there Kendra - I love your awareness th"
type textarea "x"
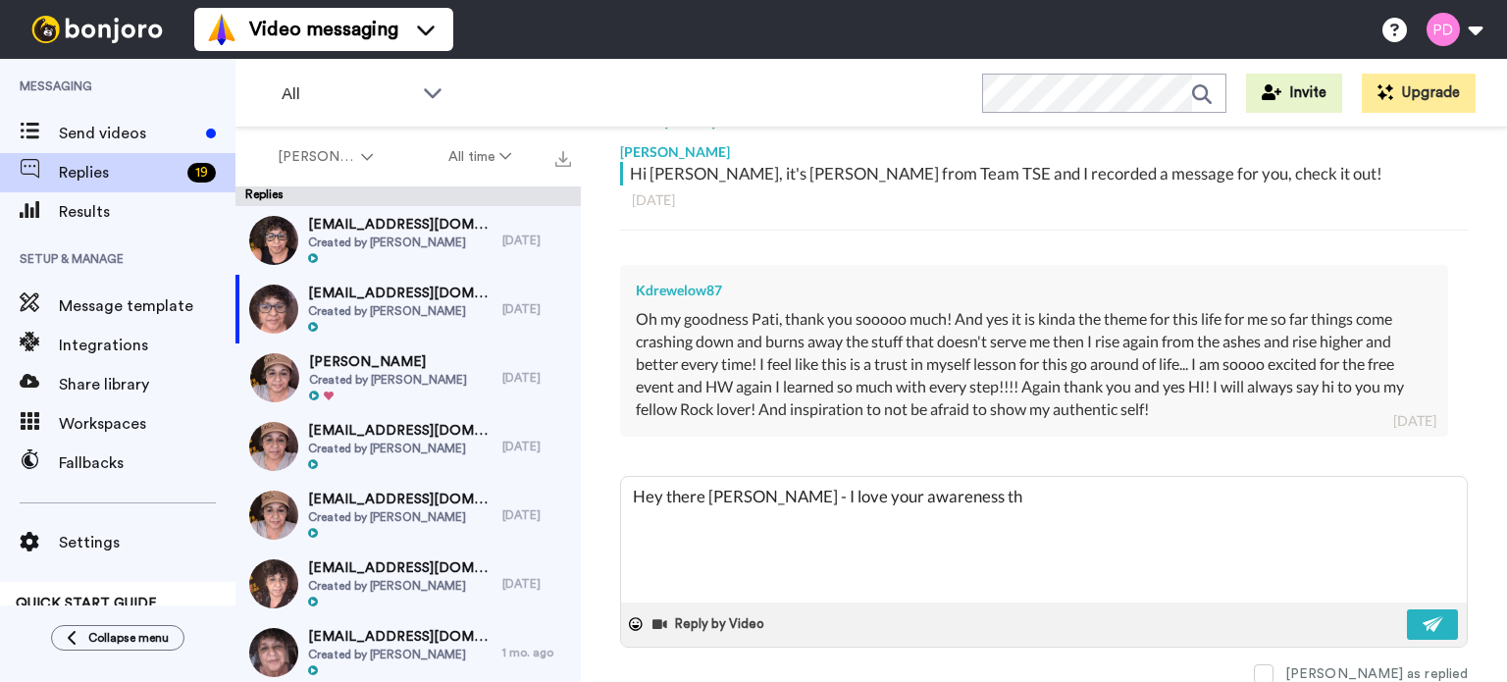
type textarea "Hey there Kendra - I love your awareness t"
type textarea "x"
type textarea "Hey there Kendra - I love your awareness"
type textarea "x"
type textarea "Hey there Kendra - I love your awareness f"
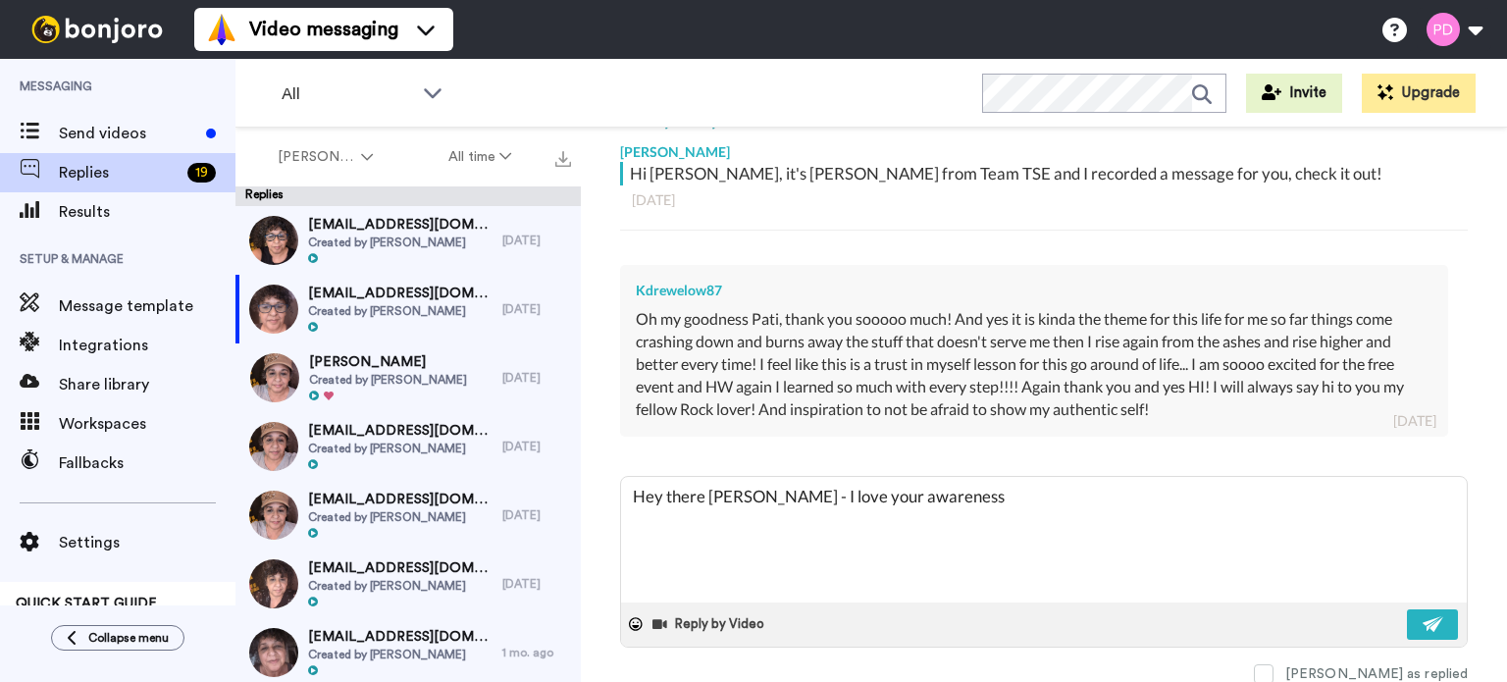
type textarea "x"
type textarea "Hey there Kendra - I love your awareness f"
type textarea "x"
type textarea "Hey there Kendra - I love your awareness f l"
type textarea "x"
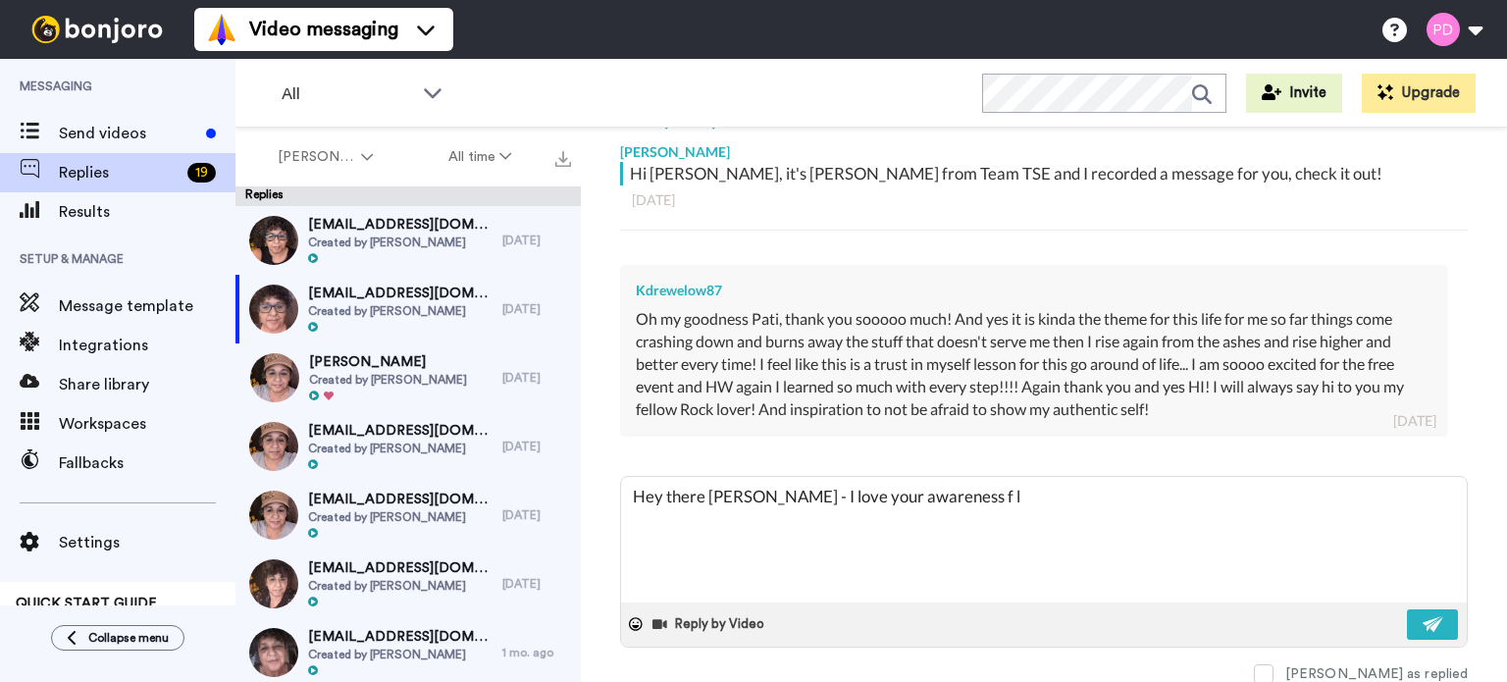
type textarea "Hey there Kendra - I love your awareness f"
type textarea "x"
type textarea "Hey there Kendra - I love your awareness f"
type textarea "x"
type textarea "Hey there Kendra - I love your awareness"
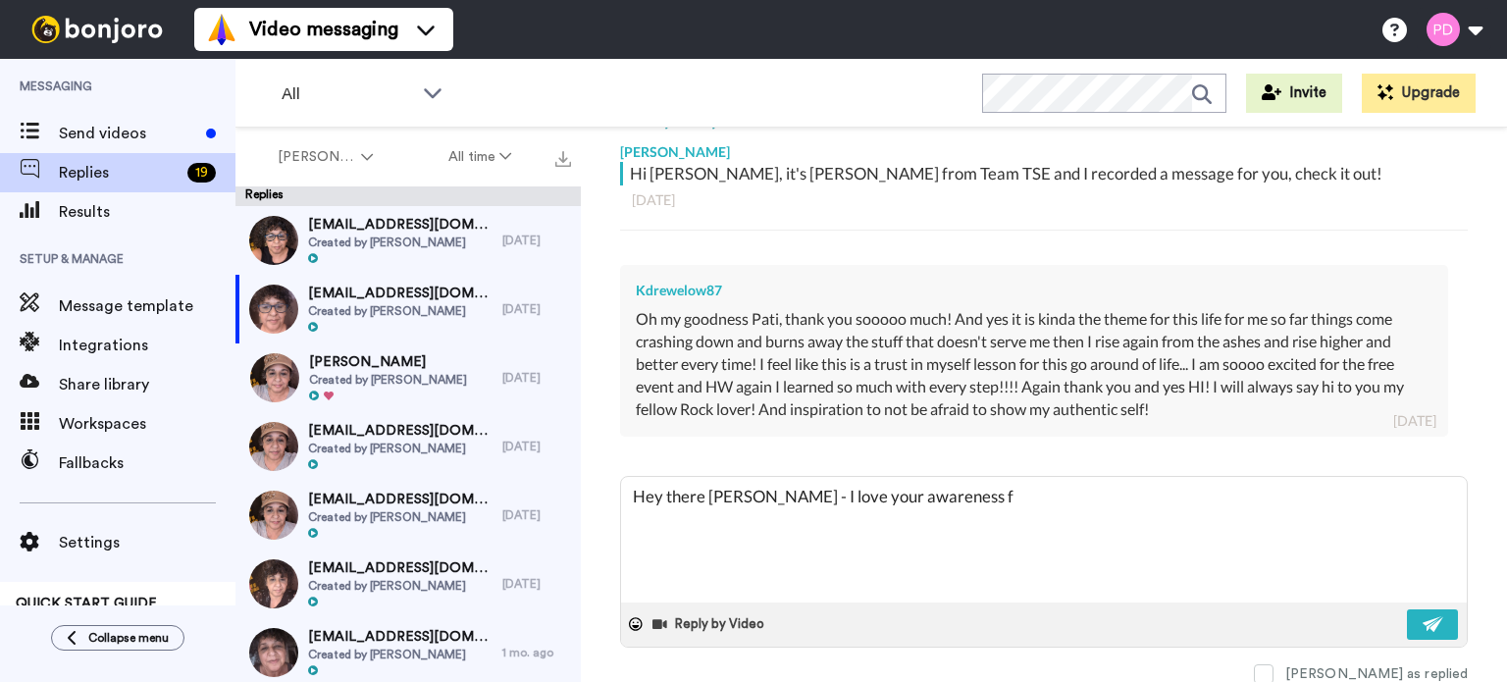
type textarea "x"
type textarea "Hey there Kendra - I love your awareness o"
type textarea "x"
type textarea "Hey there Kendra - I love your awareness of"
type textarea "x"
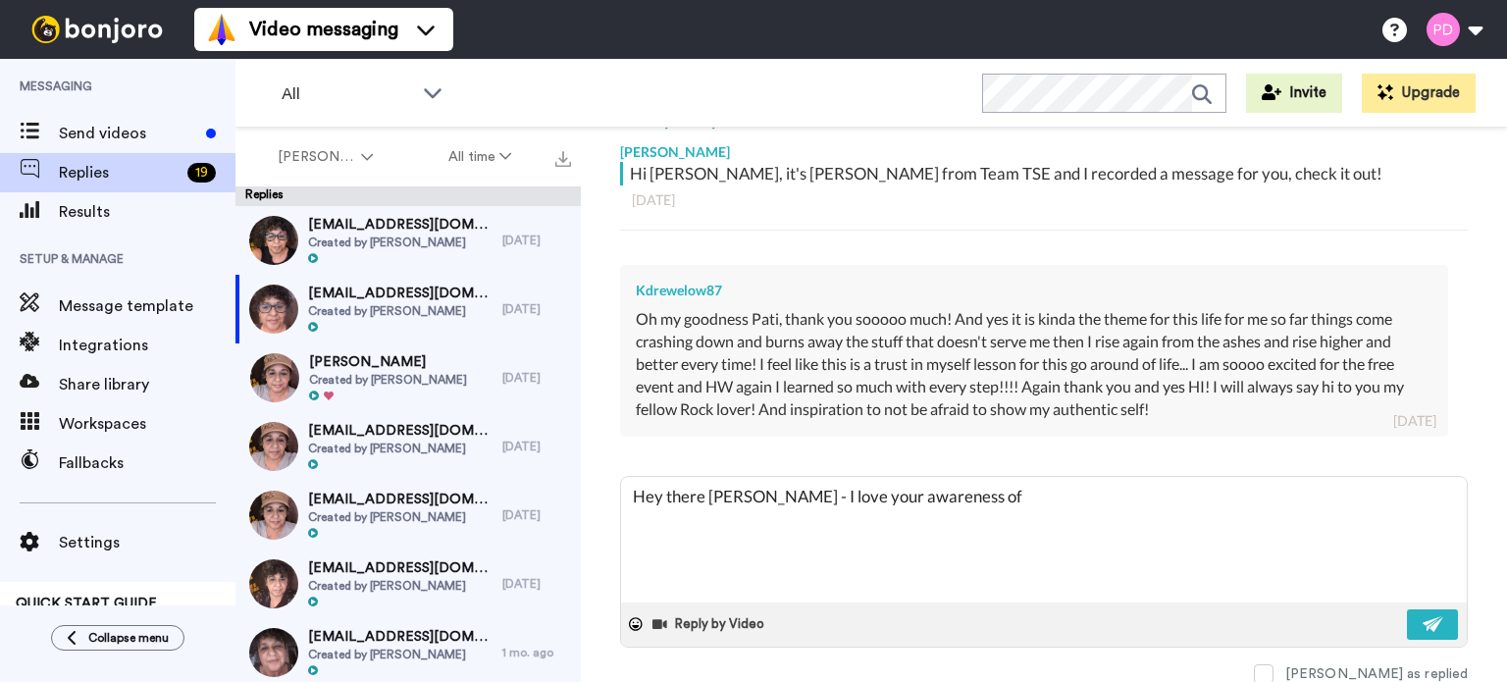
type textarea "Hey there Kendra - I love your awareness of"
type textarea "x"
type textarea "Hey there Kendra - I love your awareness of t"
type textarea "x"
type textarea "Hey there Kendra - I love your awareness of th"
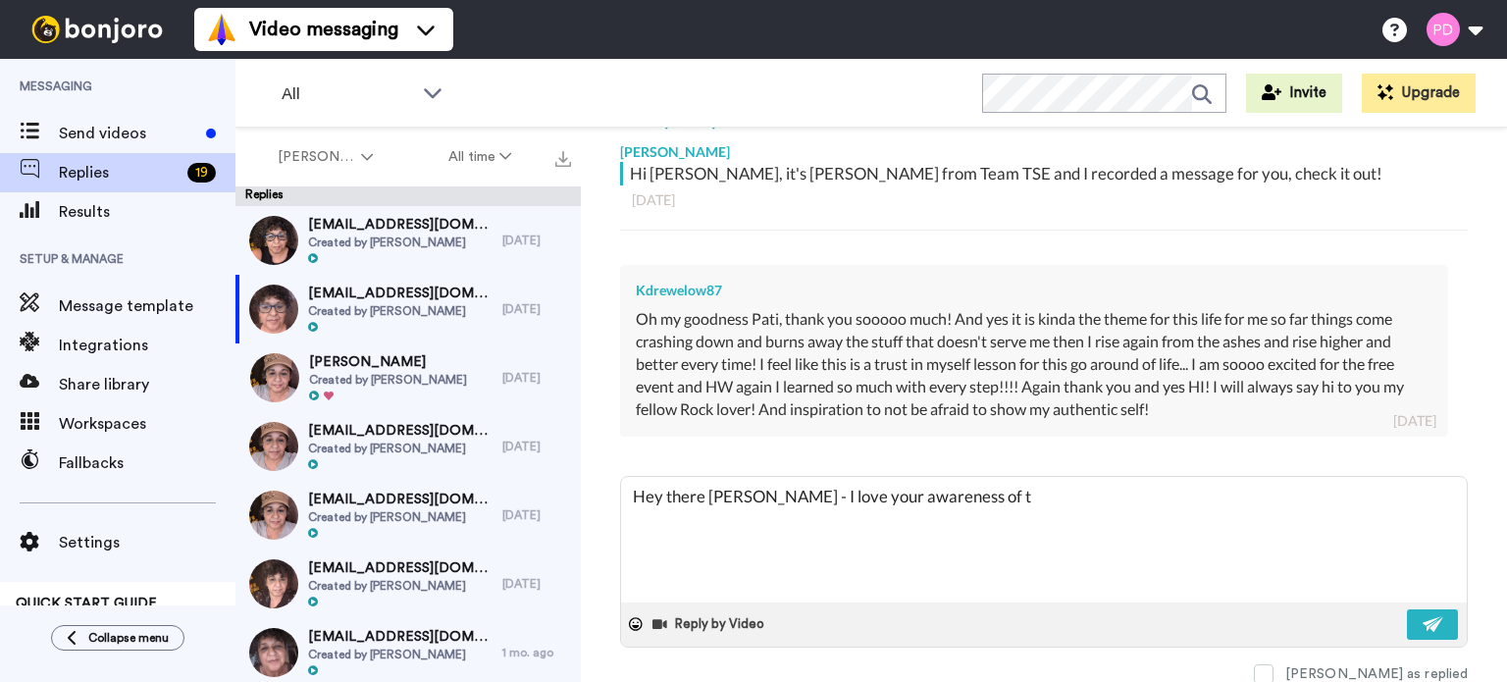
type textarea "x"
type textarea "Hey there Kendra - I love your awareness of the"
type textarea "x"
type textarea "Hey there Kendra - I love your awareness of the"
type textarea "x"
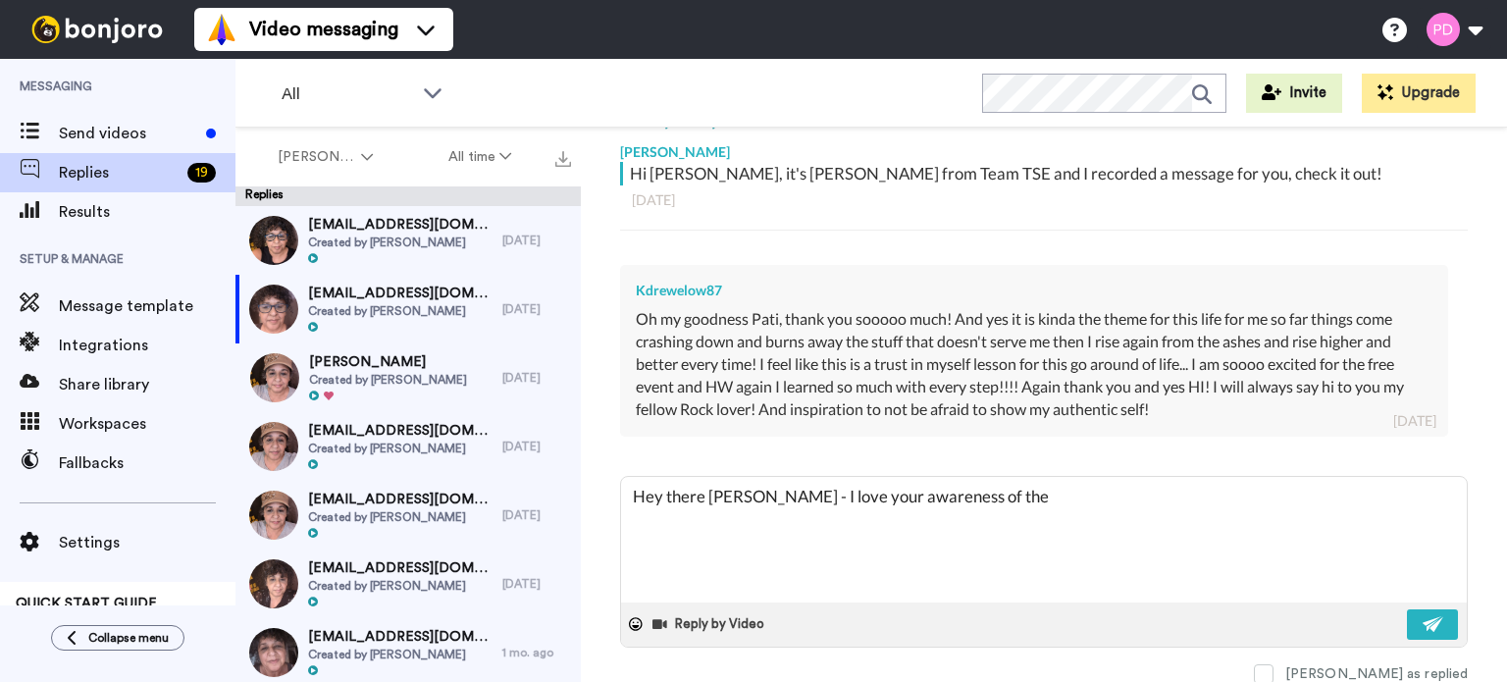
type textarea "Hey there Kendra - I love your awareness of the l"
type textarea "x"
type textarea "Hey there Kendra - I love your awareness of the le"
type textarea "x"
type textarea "Hey there Kendra - I love your awareness of the les"
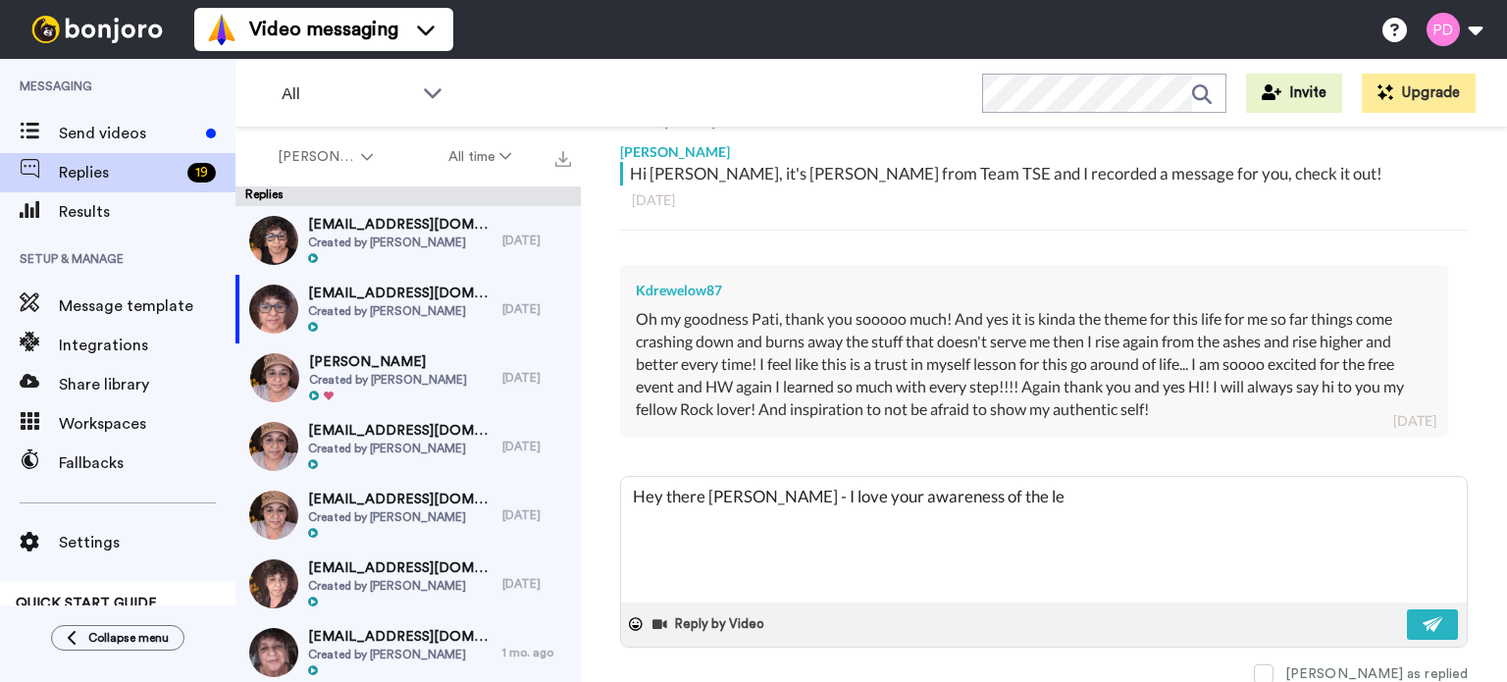
type textarea "x"
type textarea "Hey there Kendra - I love your awareness of the less"
type textarea "x"
type textarea "Hey there Kendra - I love your awareness of the lesso"
type textarea "x"
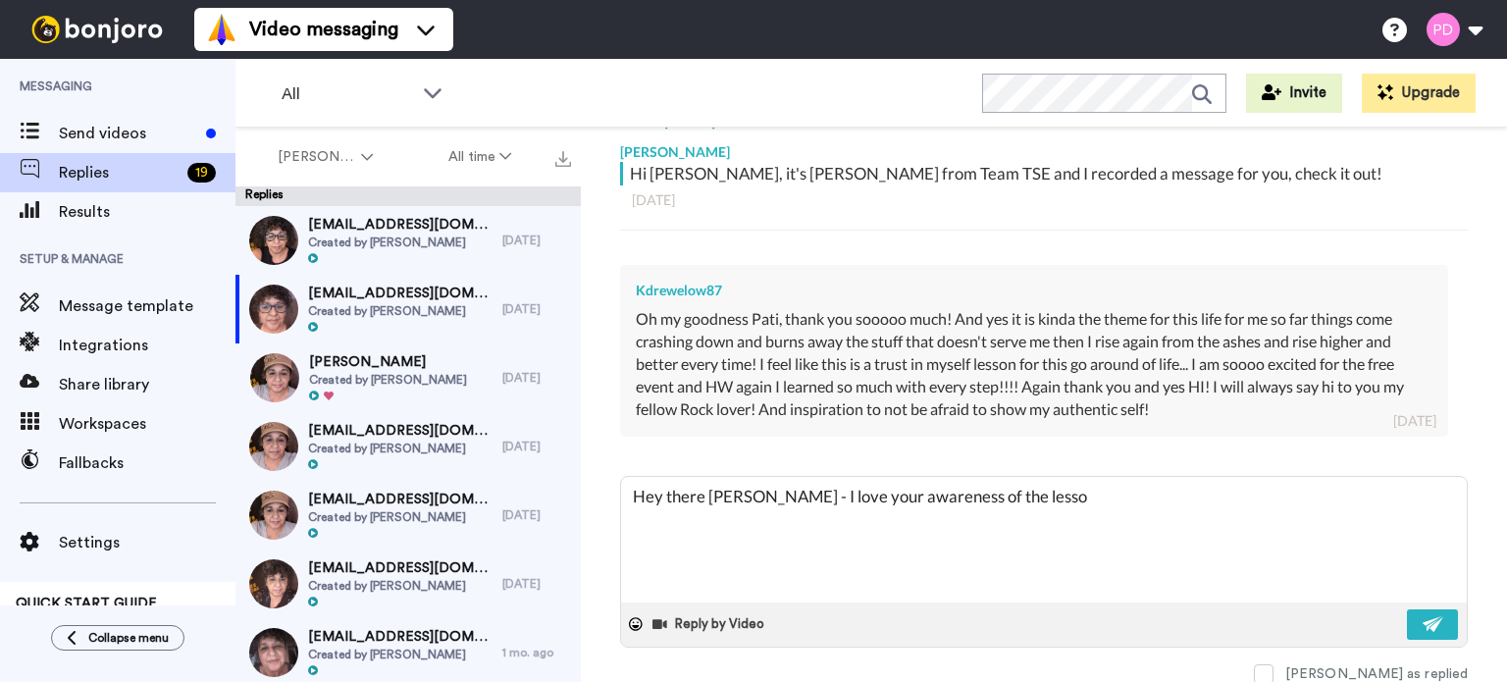
type textarea "Hey there Kendra - I love your awareness of the less"
type textarea "x"
type textarea "Hey there Kendra - I love your awareness of the les"
type textarea "x"
type textarea "Hey there Kendra - I love your awareness of the le"
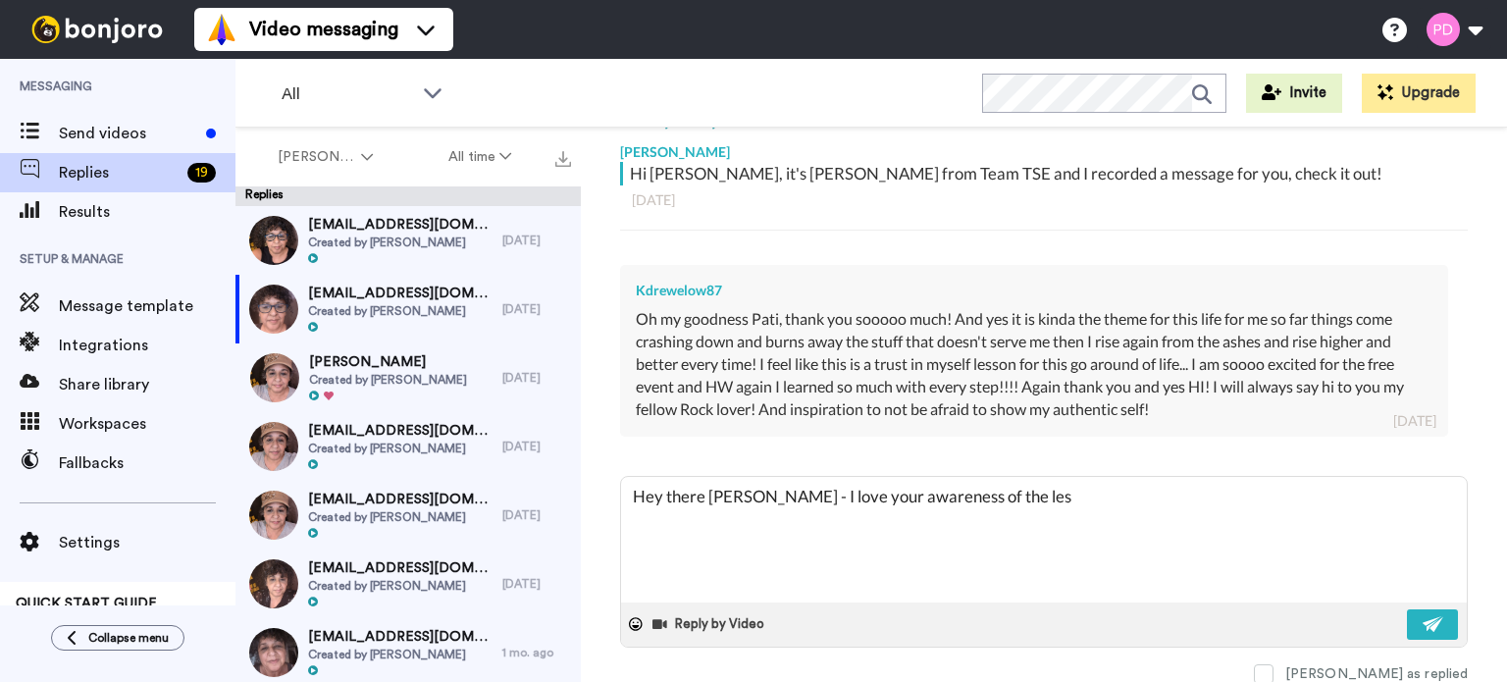
type textarea "x"
type textarea "Hey there Kendra - I love your awareness of the l"
type textarea "x"
type textarea "Hey there Kendra - I love your awareness of the"
type textarea "x"
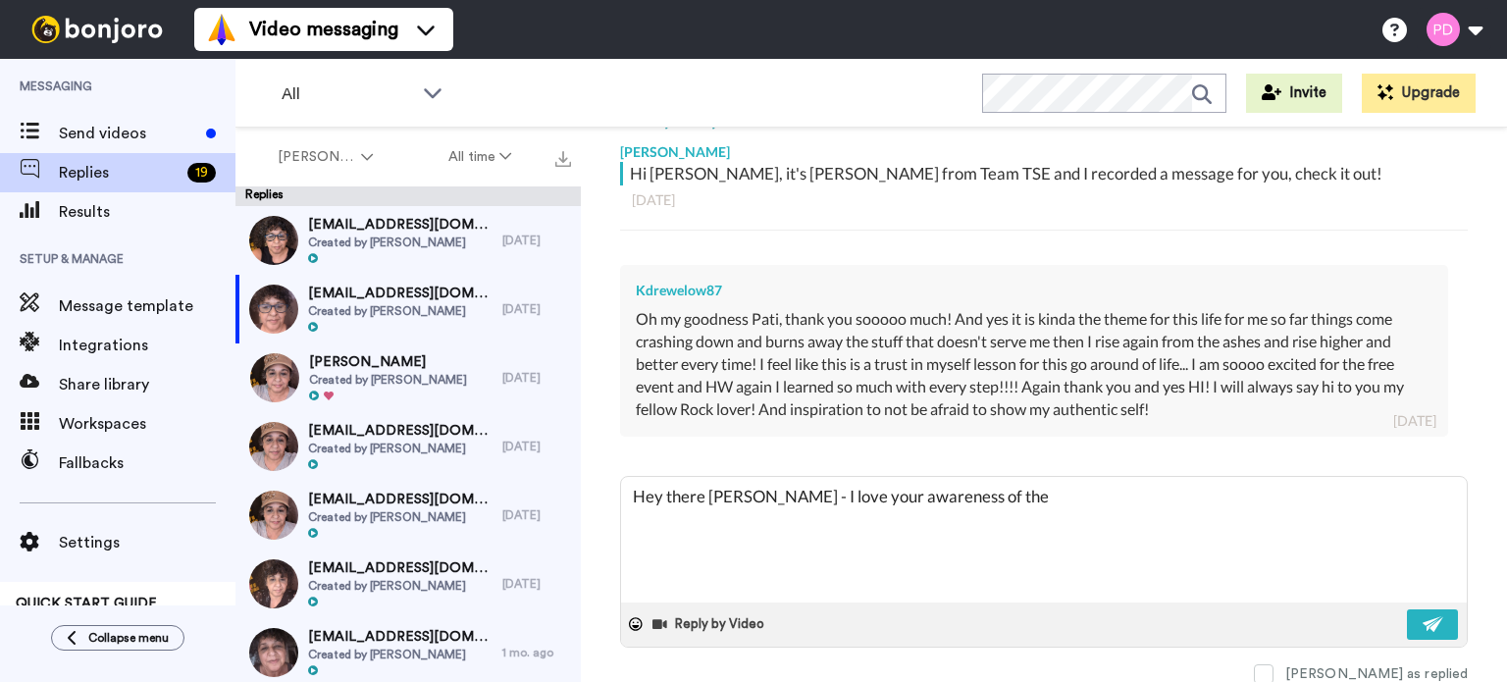
type textarea "Hey there Kendra - I love your awareness of the"
type textarea "x"
type textarea "Hey there Kendra - I love your awareness of th"
type textarea "x"
type textarea "Hey there Kendra - I love your awareness of the"
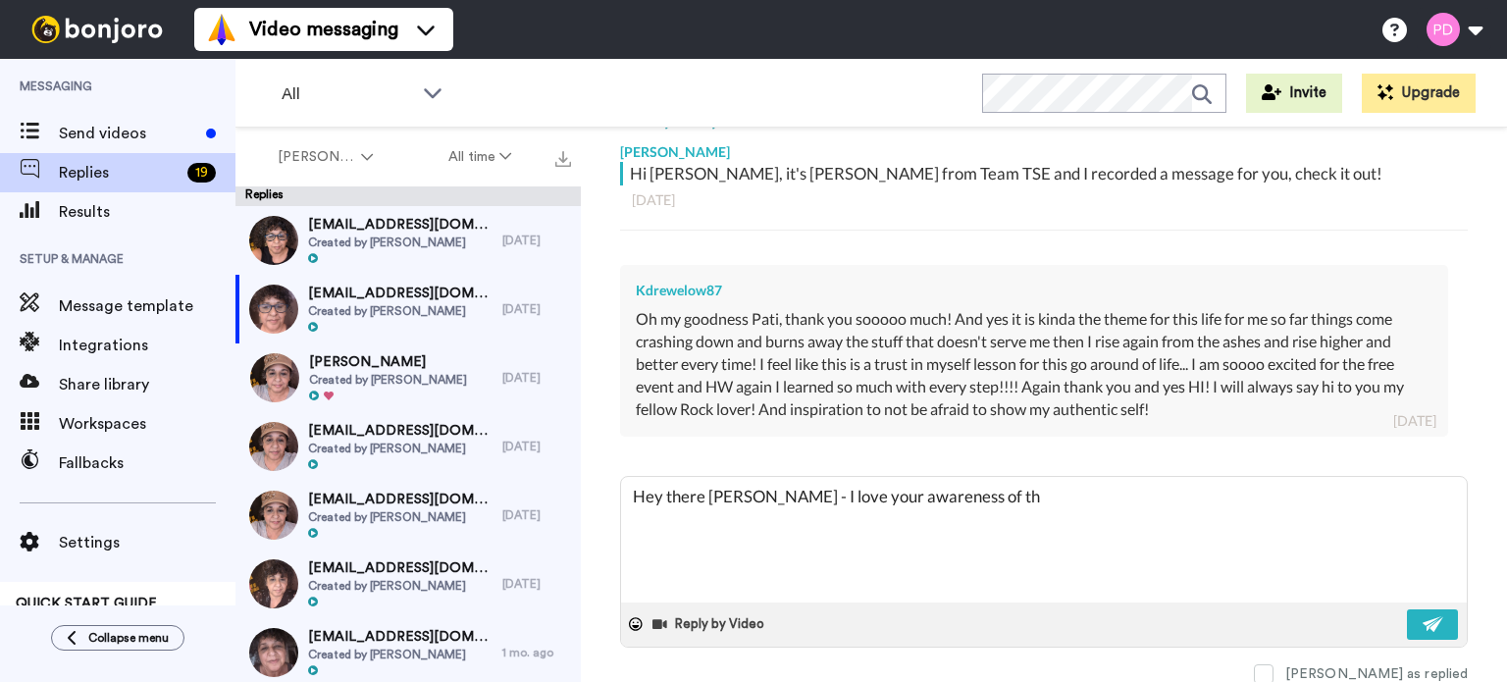
type textarea "x"
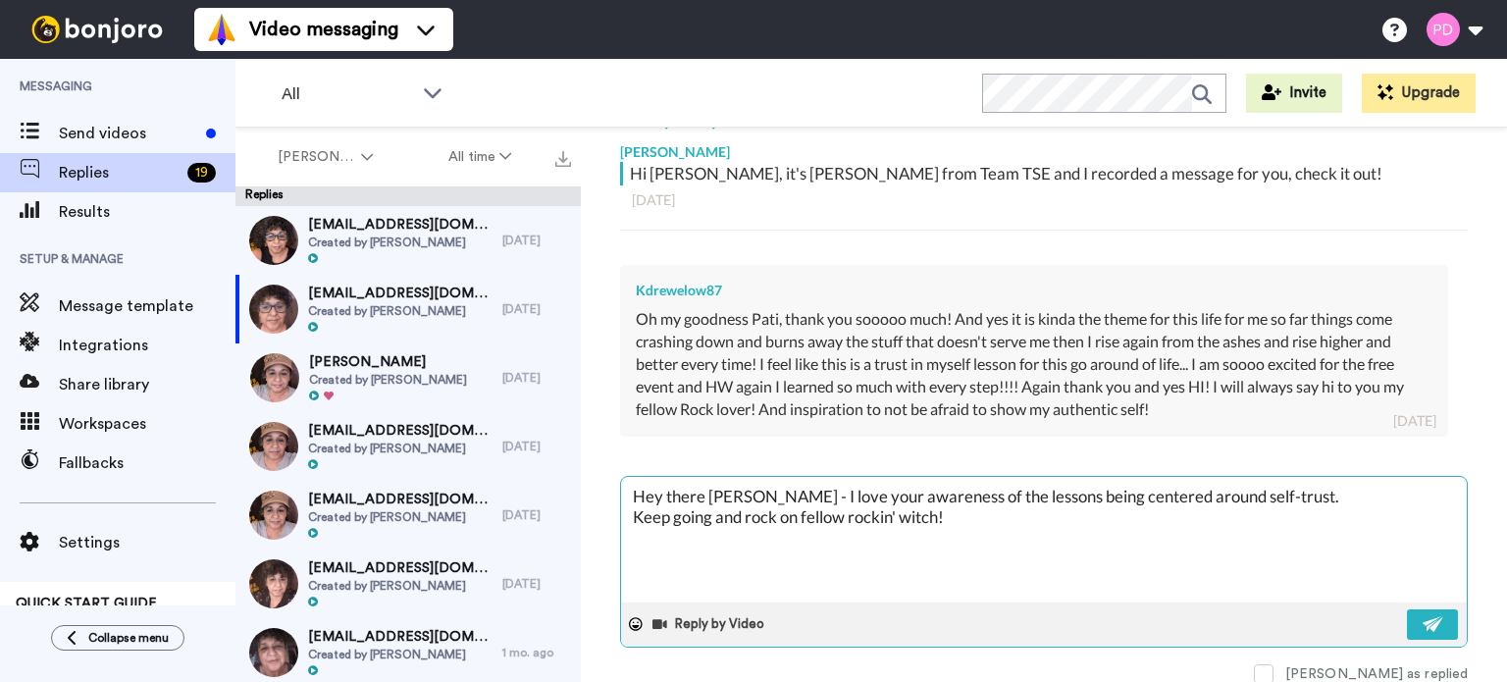
click at [781, 518] on textarea "Hey there Kendra - I love your awareness of the lessons being centered around s…" at bounding box center [1044, 540] width 846 height 126
click at [1017, 521] on textarea "Hey there Kendra - I love your awareness of the lessons being centered around s…" at bounding box center [1044, 540] width 846 height 126
click at [1433, 622] on button at bounding box center [1432, 624] width 51 height 30
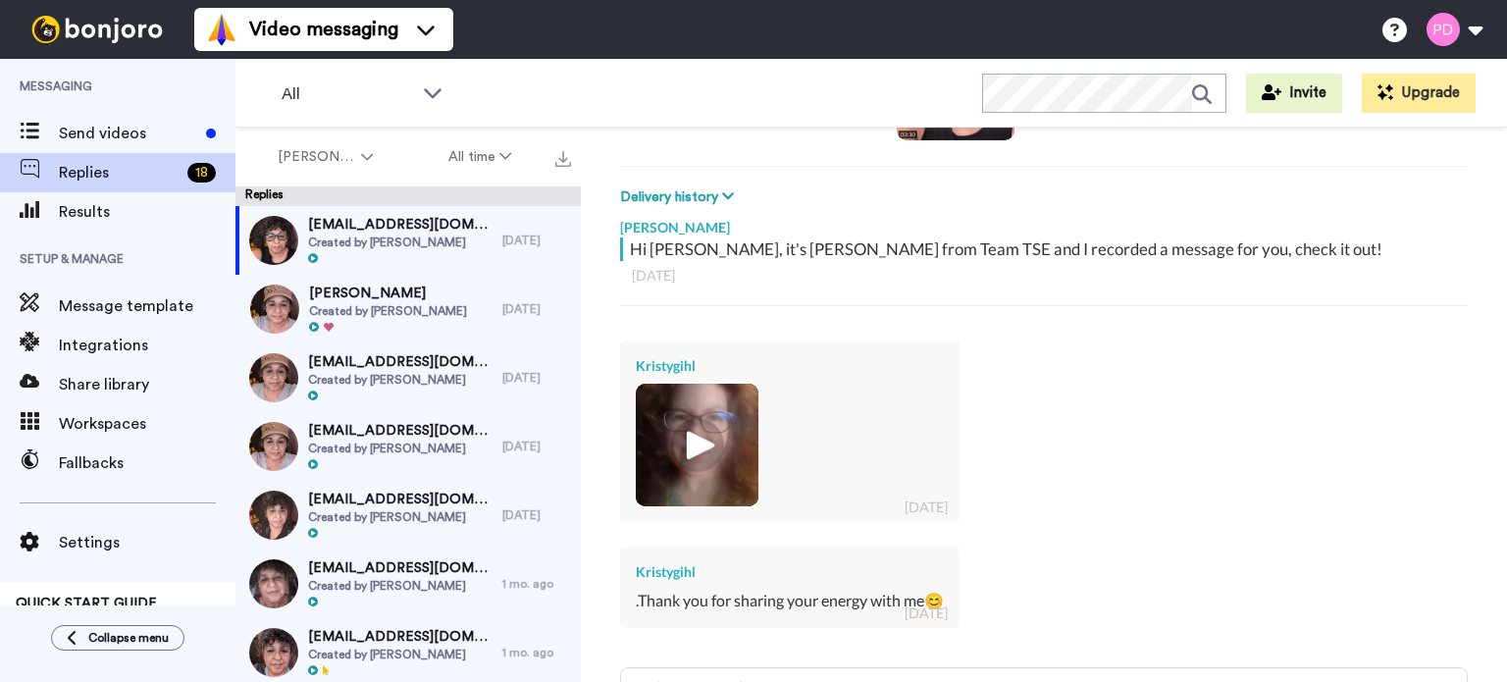
scroll to position [294, 0]
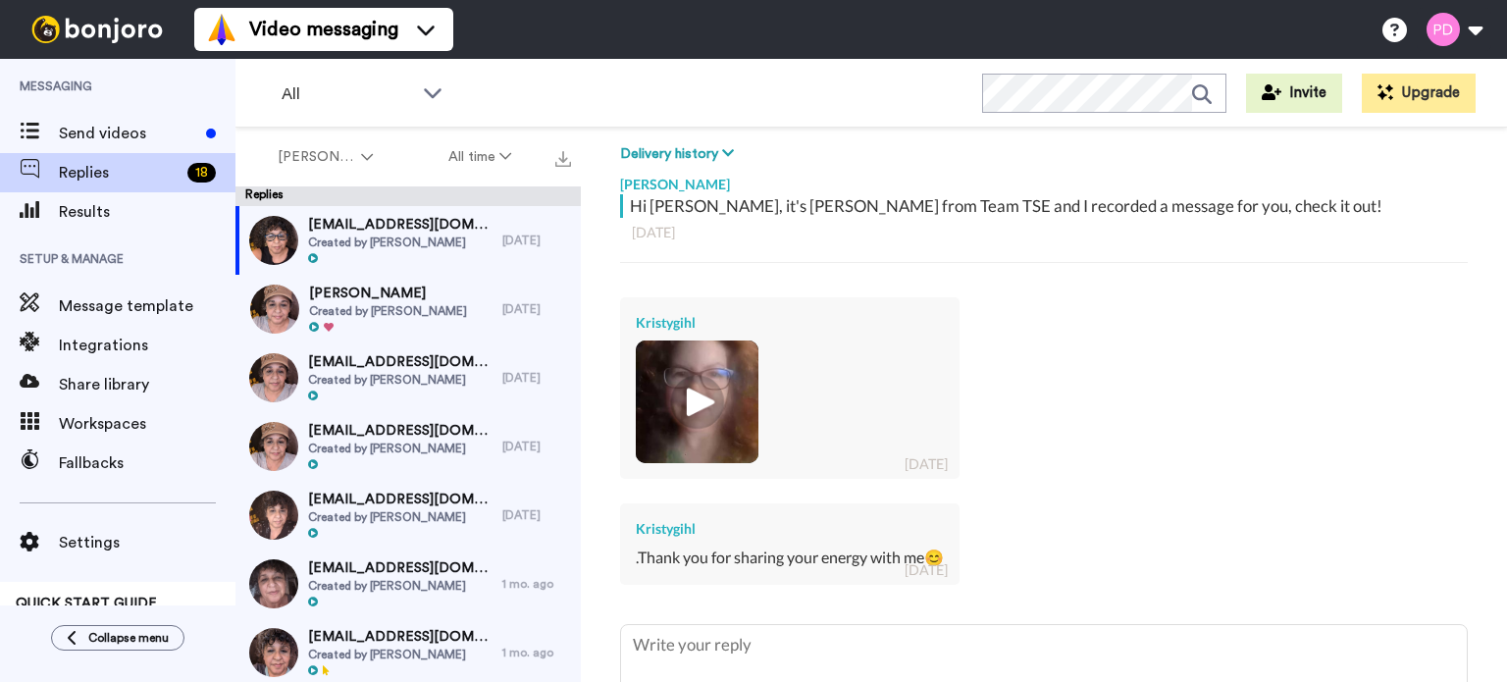
click at [694, 407] on img at bounding box center [697, 402] width 54 height 54
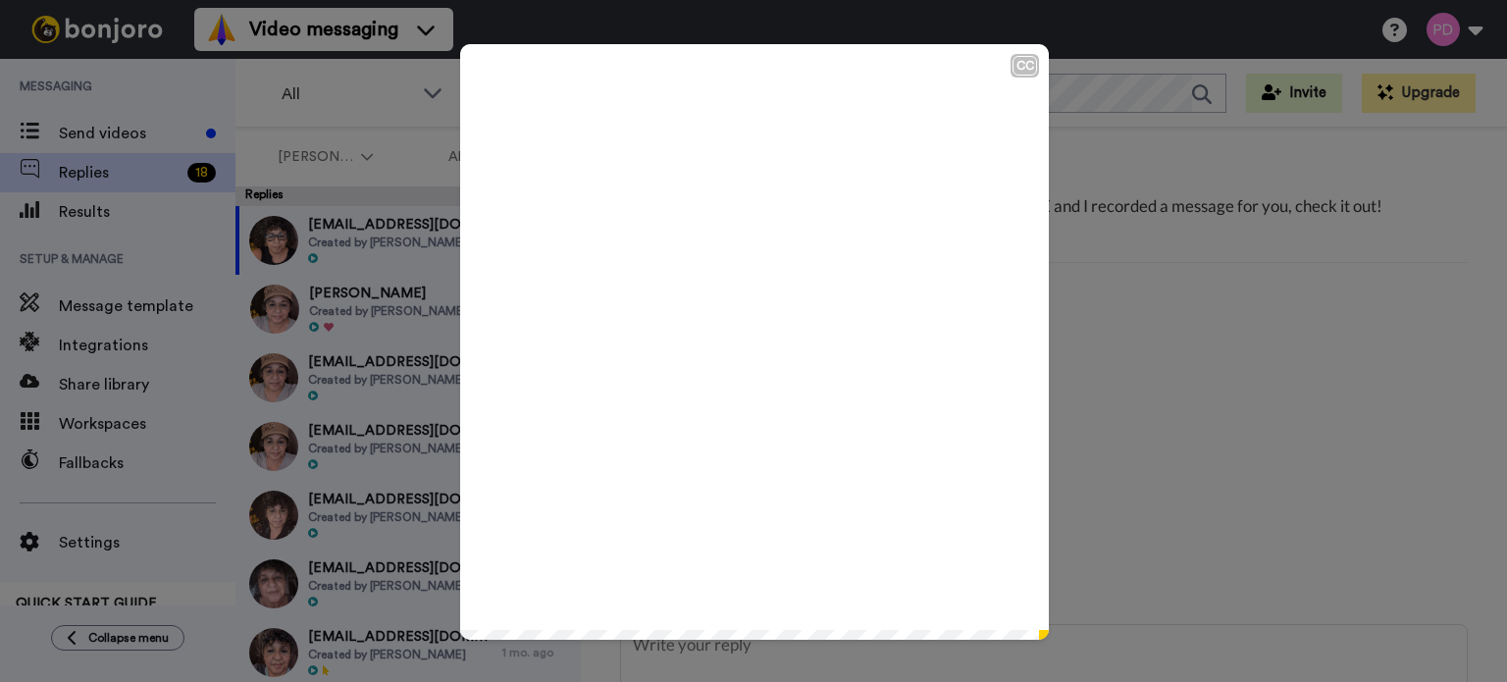
click at [760, 339] on icon at bounding box center [755, 342] width 52 height 52
click at [1229, 275] on div "CC Play/Pause 0:43 / 0:43" at bounding box center [753, 341] width 1507 height 682
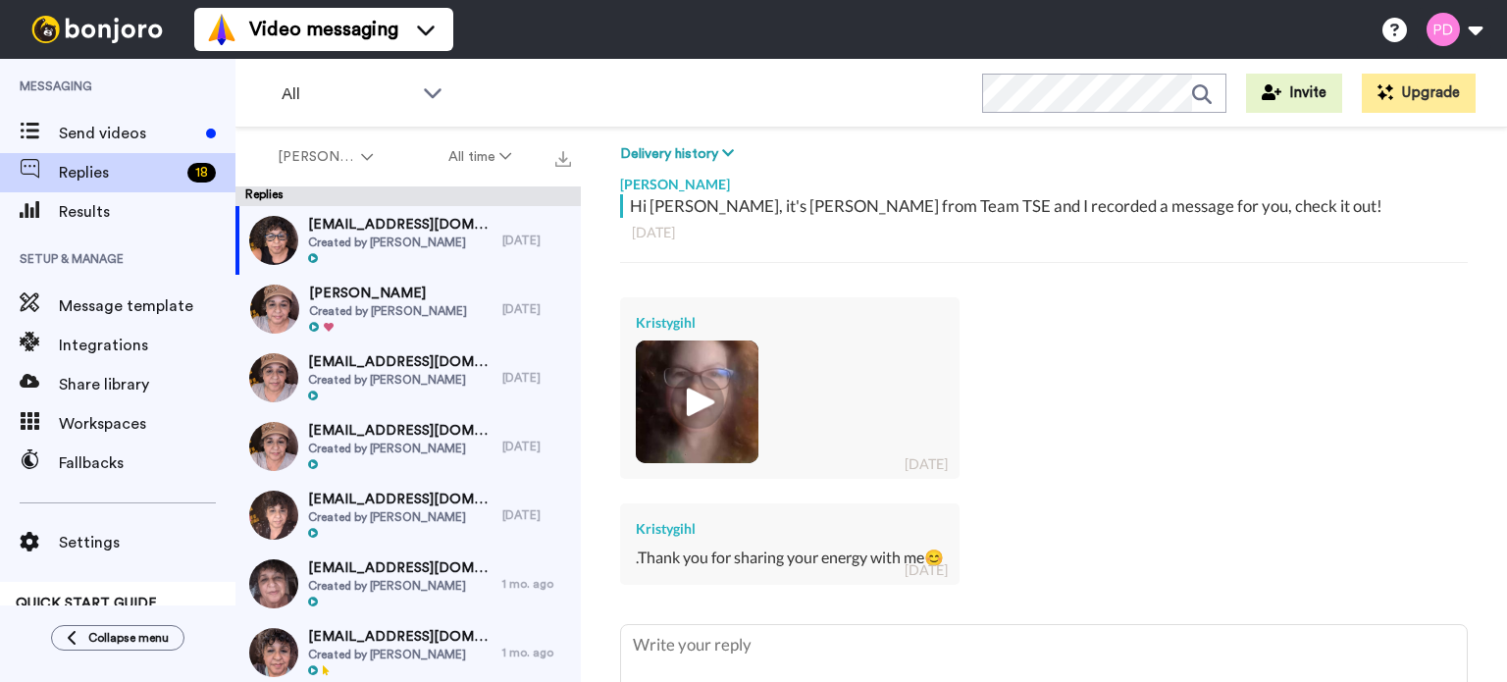
scroll to position [392, 0]
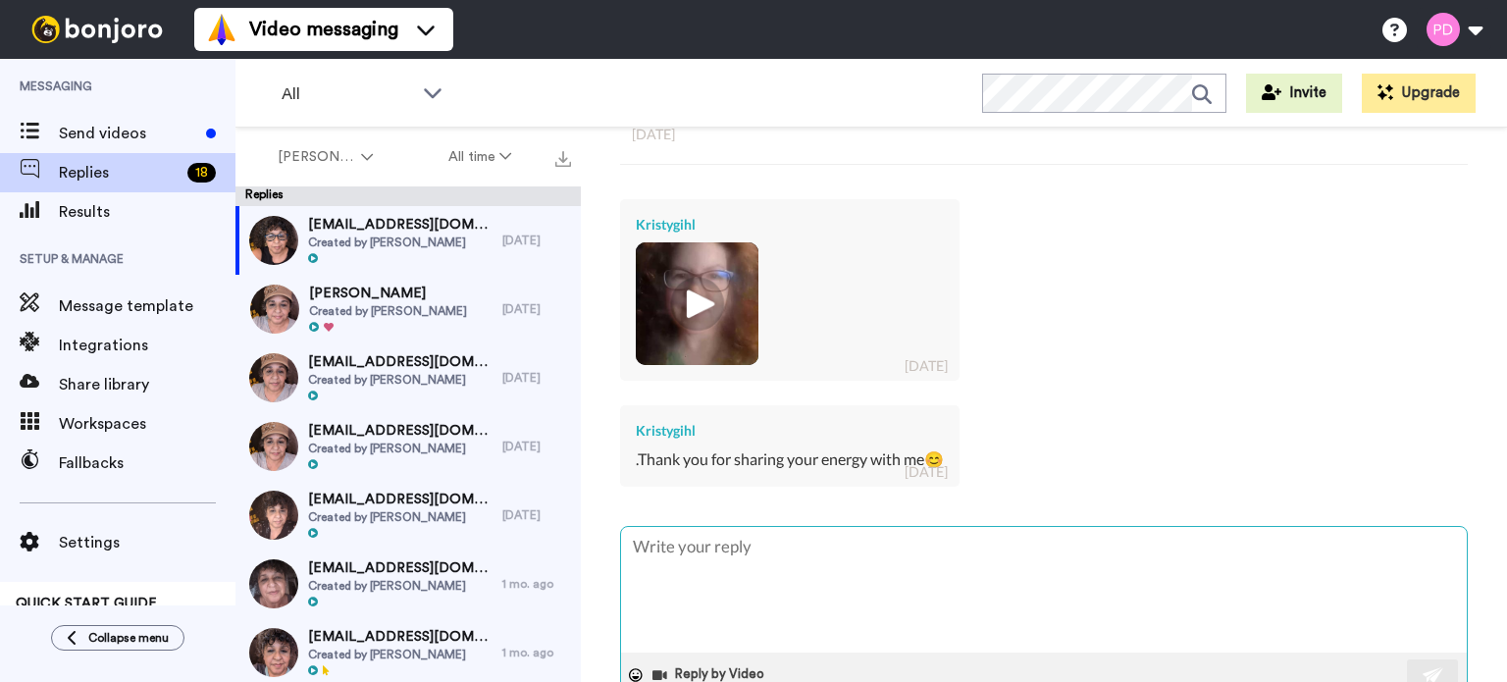
click at [640, 552] on textarea at bounding box center [1044, 590] width 846 height 126
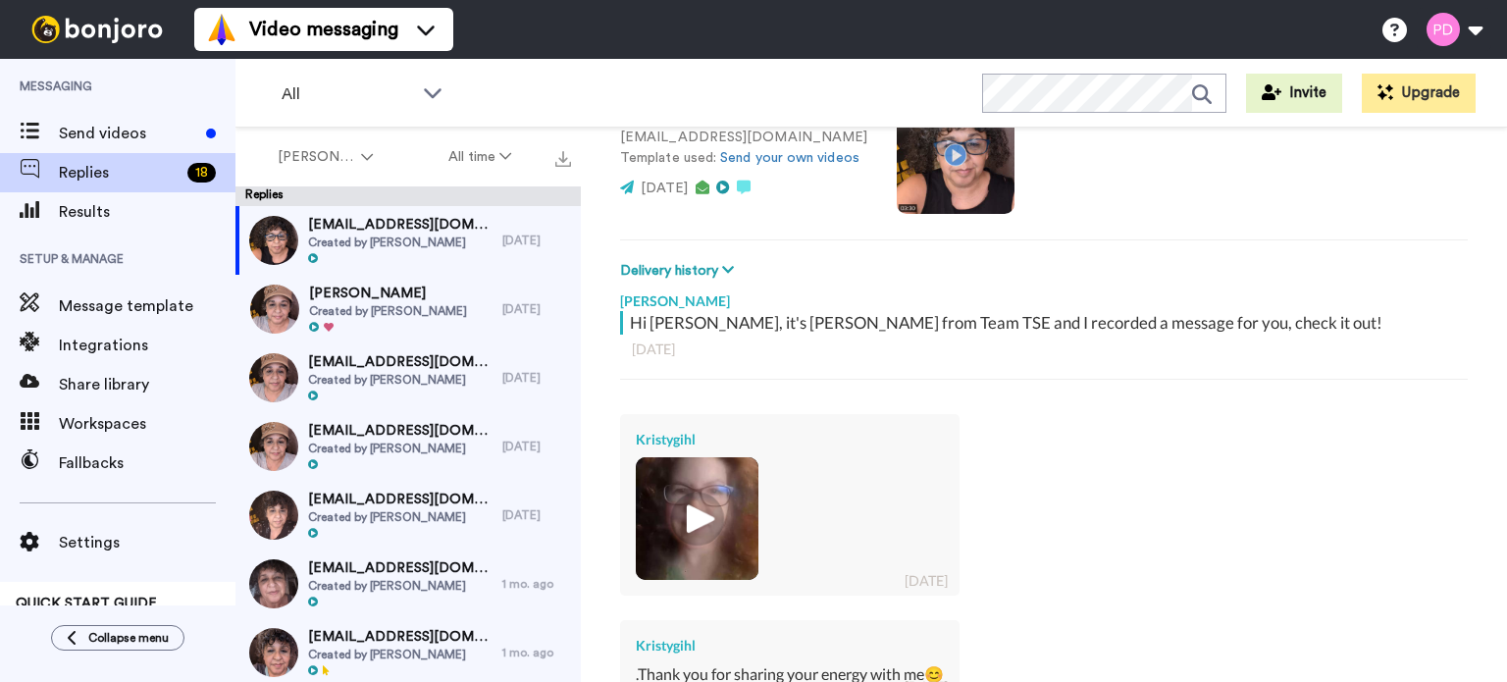
scroll to position [149, 0]
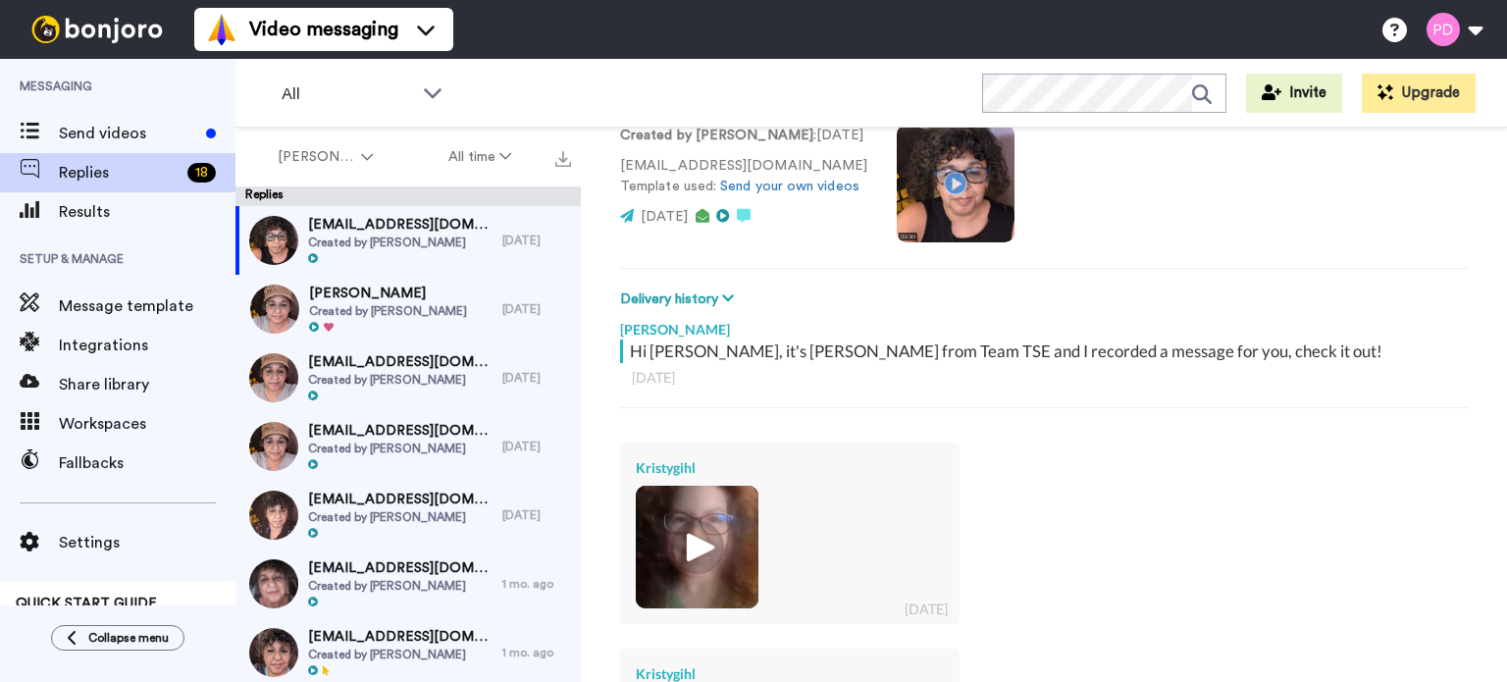
type textarea "x"
